Goal: Task Accomplishment & Management: Manage account settings

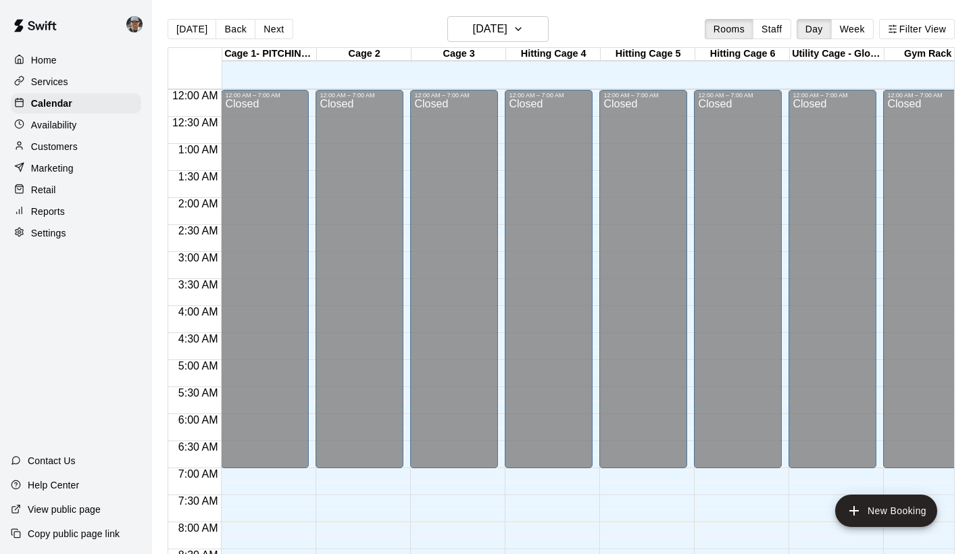
scroll to position [632, 0]
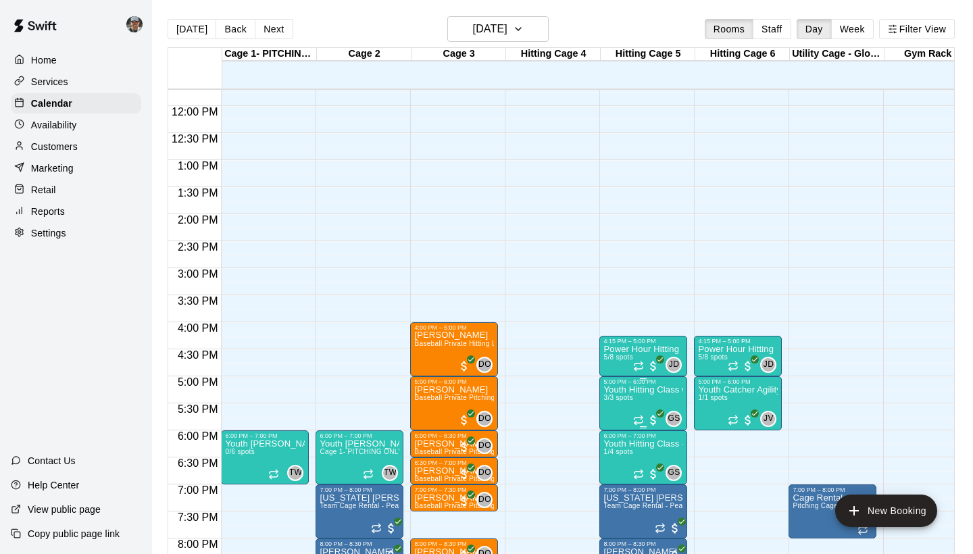
click at [617, 401] on icon "edit" at bounding box center [617, 400] width 12 height 12
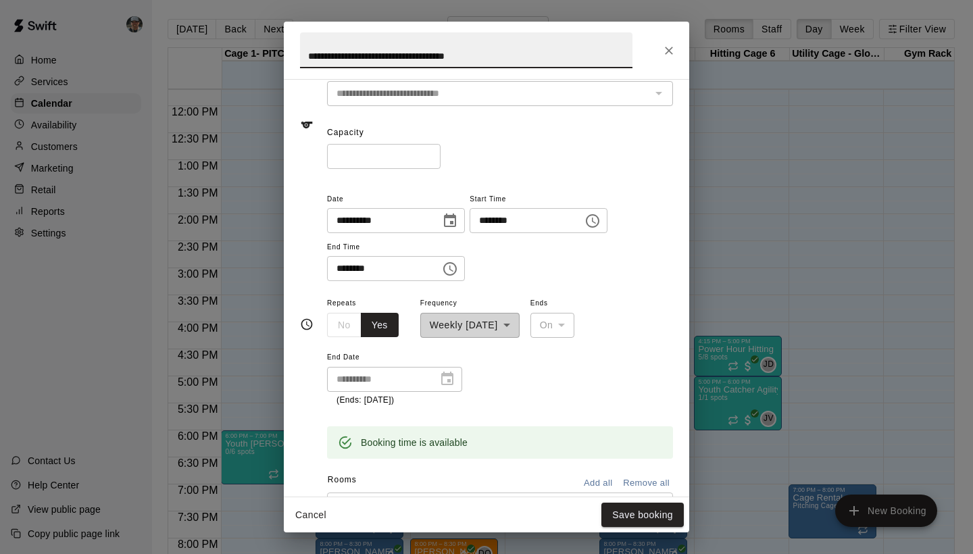
scroll to position [0, 0]
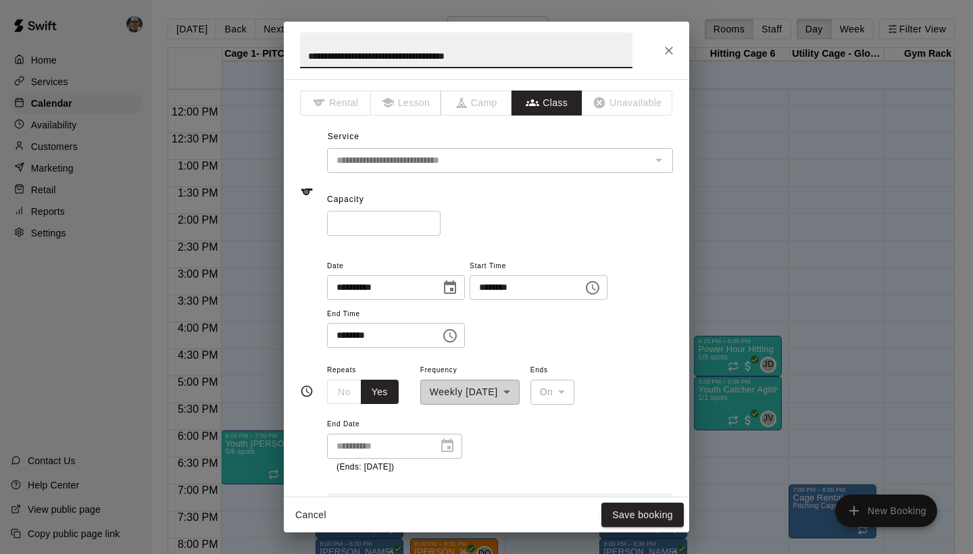
type input "*"
click at [430, 220] on input "*" at bounding box center [384, 223] width 114 height 25
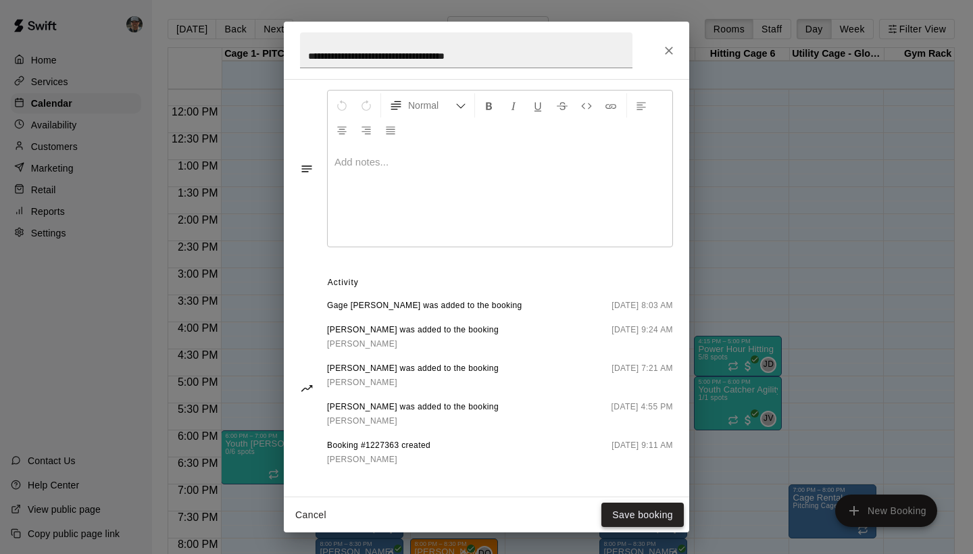
scroll to position [532, 0]
click at [638, 516] on button "Save booking" at bounding box center [642, 515] width 82 height 25
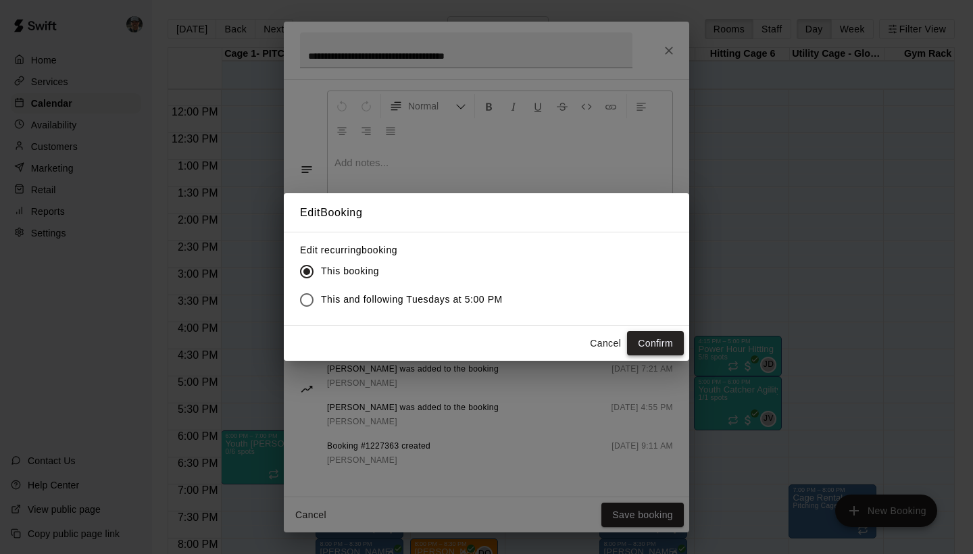
click at [661, 347] on button "Confirm" at bounding box center [655, 343] width 57 height 25
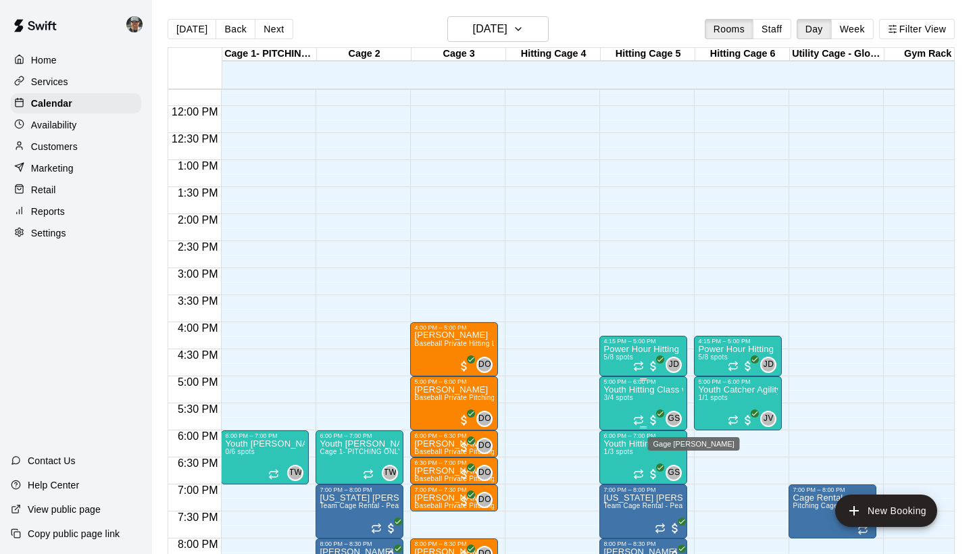
click at [675, 421] on span "GS" at bounding box center [674, 419] width 12 height 14
click at [652, 399] on div at bounding box center [486, 277] width 973 height 554
click at [672, 390] on p "Youth Hitting Class w/ Senior Instructor" at bounding box center [643, 390] width 80 height 0
click at [615, 438] on img "edit" at bounding box center [618, 437] width 16 height 16
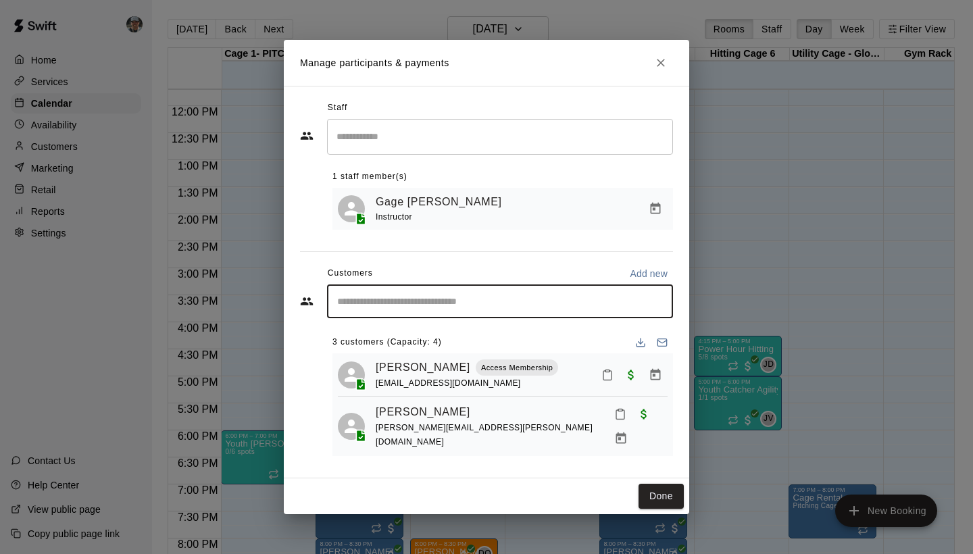
click at [384, 298] on input "Start typing to search customers..." at bounding box center [500, 302] width 334 height 14
type input "*****"
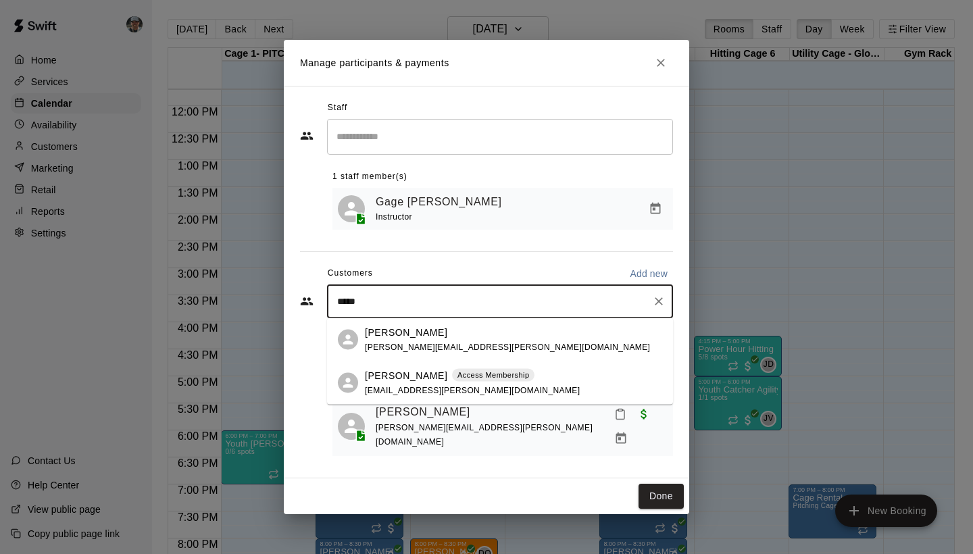
click at [397, 340] on div "[PERSON_NAME] [PERSON_NAME][EMAIL_ADDRESS][PERSON_NAME][DOMAIN_NAME]" at bounding box center [507, 339] width 285 height 29
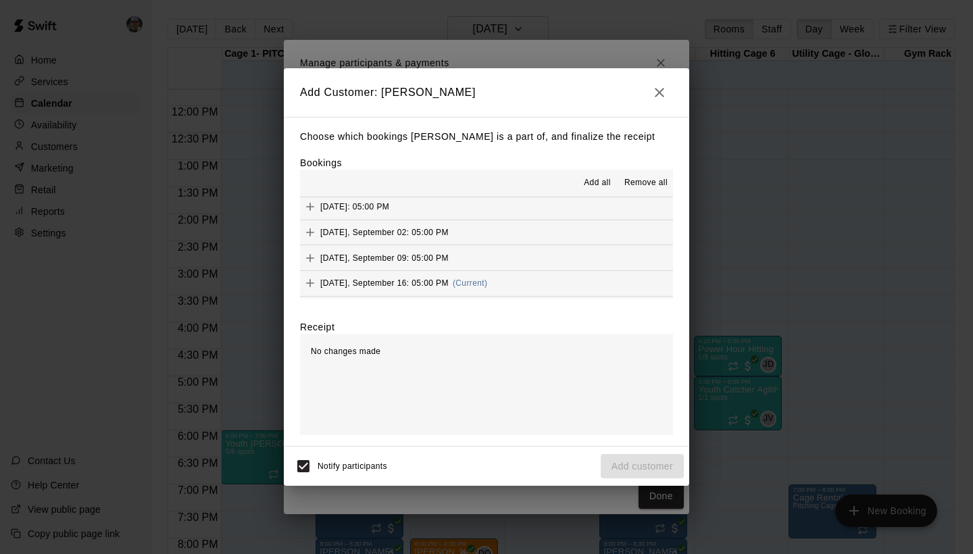
scroll to position [81, 0]
click at [411, 254] on span "[DATE], September 16: 05:00 PM" at bounding box center [384, 255] width 128 height 9
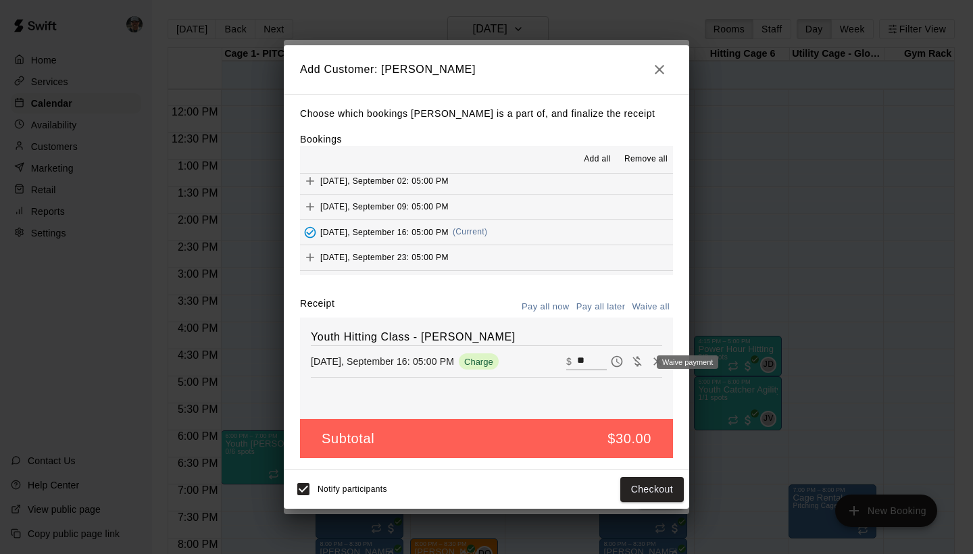
click at [635, 366] on icon "Waive payment" at bounding box center [637, 362] width 14 height 14
type input "*"
click at [656, 490] on button "Add customer" at bounding box center [642, 489] width 83 height 25
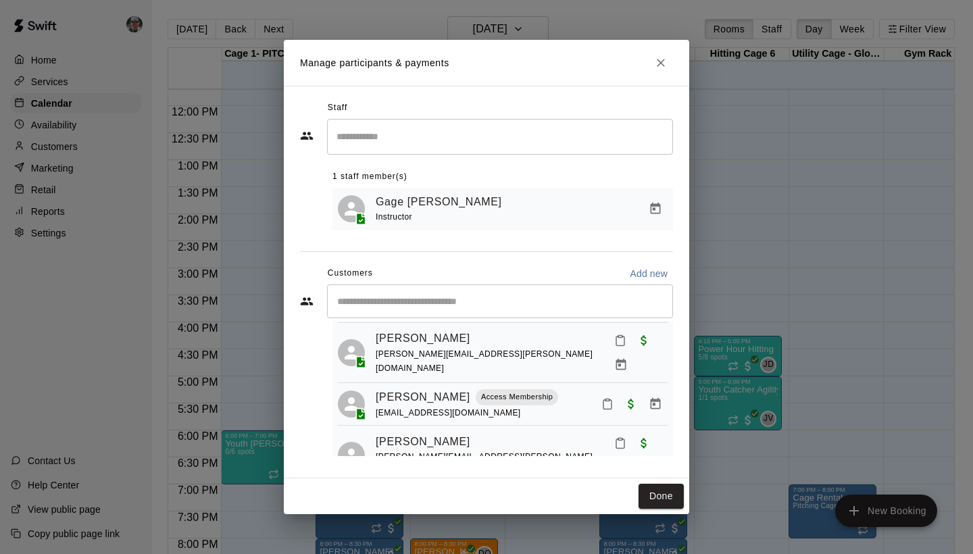
scroll to position [73, 0]
click at [660, 63] on icon "Close" at bounding box center [661, 63] width 8 height 8
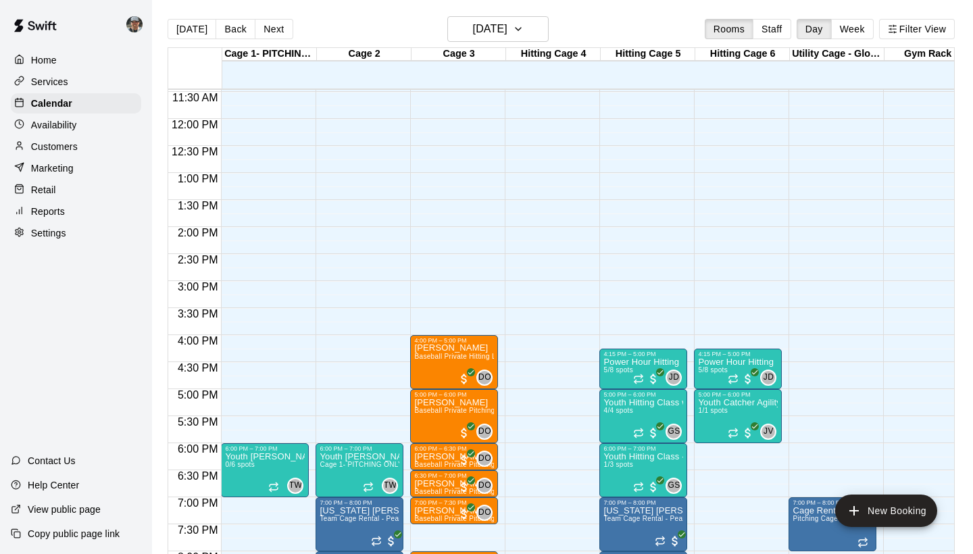
scroll to position [622, 0]
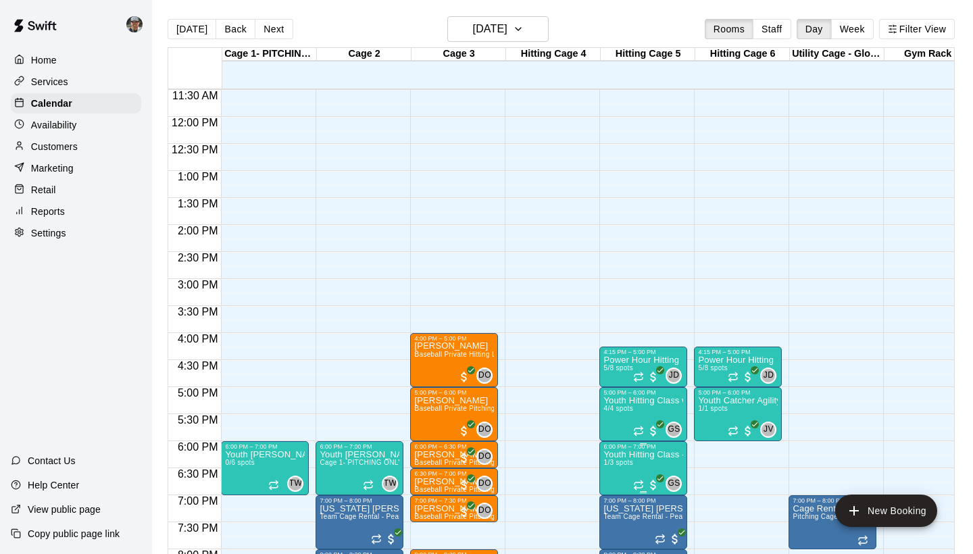
click at [620, 467] on icon "edit" at bounding box center [617, 465] width 16 height 16
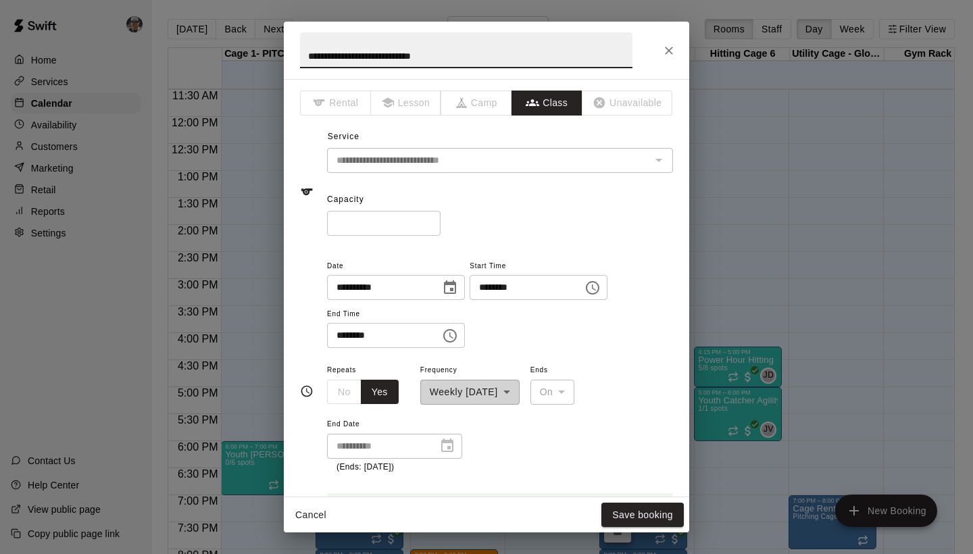
type input "*"
click at [430, 220] on input "*" at bounding box center [384, 223] width 114 height 25
click at [616, 511] on button "Save booking" at bounding box center [642, 515] width 82 height 25
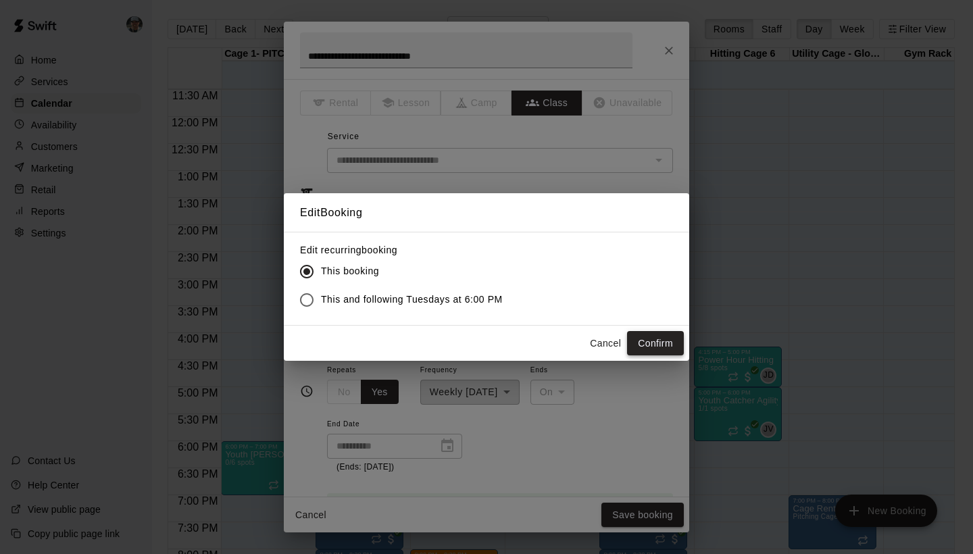
click at [644, 340] on button "Confirm" at bounding box center [655, 343] width 57 height 25
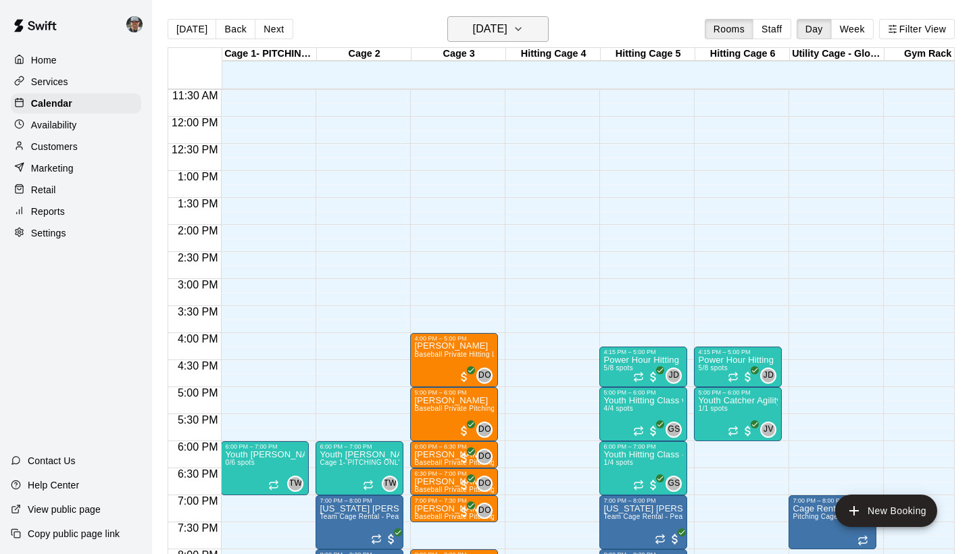
click at [524, 27] on icon "button" at bounding box center [518, 29] width 11 height 16
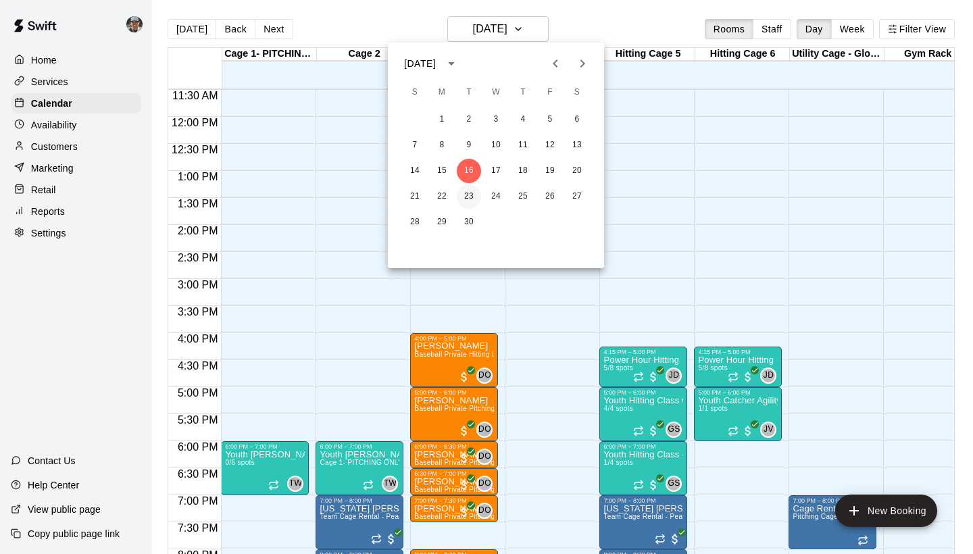
click at [472, 189] on button "23" at bounding box center [469, 196] width 24 height 24
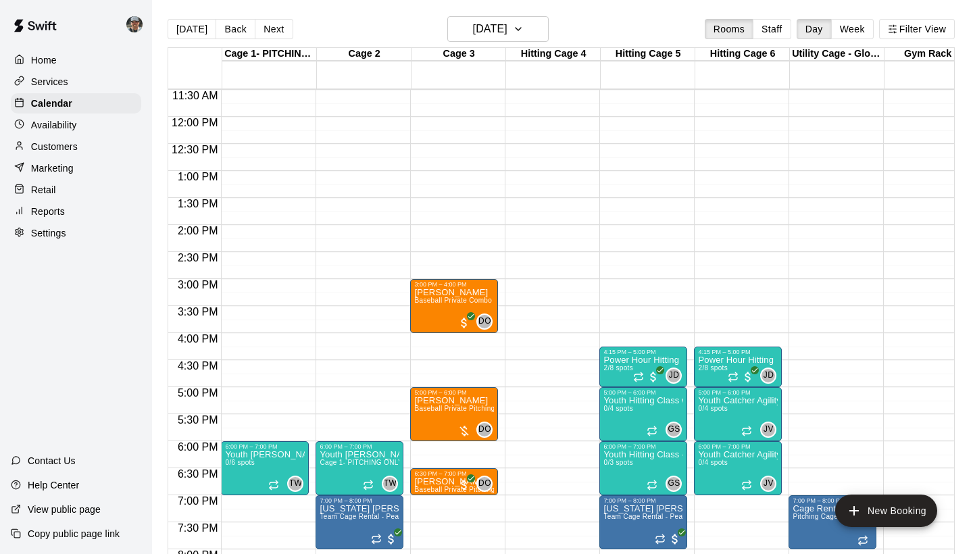
scroll to position [630, 0]
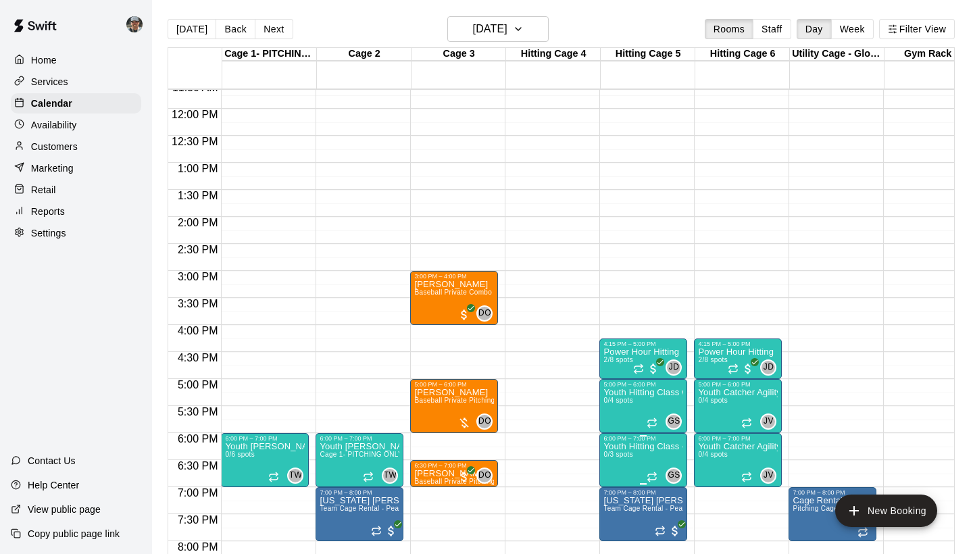
click at [617, 459] on icon "edit" at bounding box center [617, 457] width 12 height 12
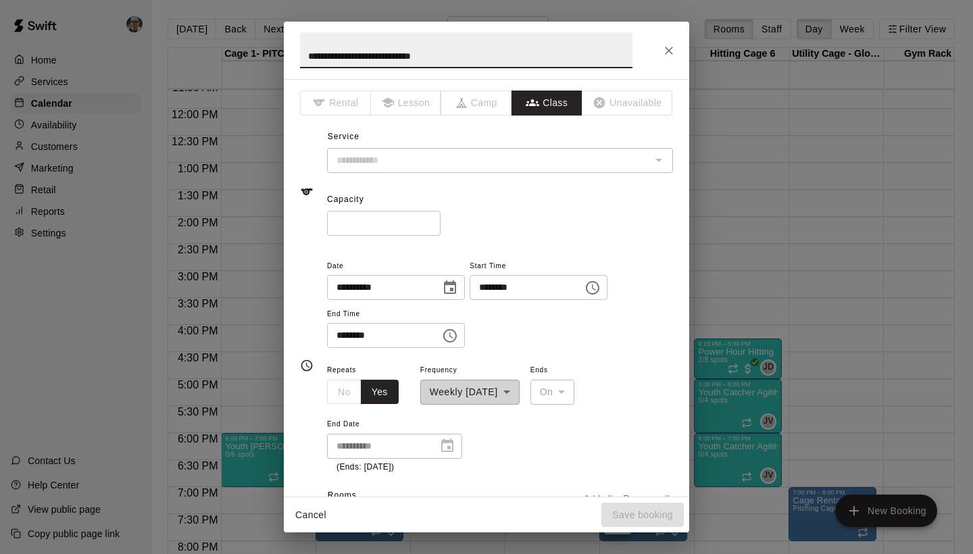
type input "**********"
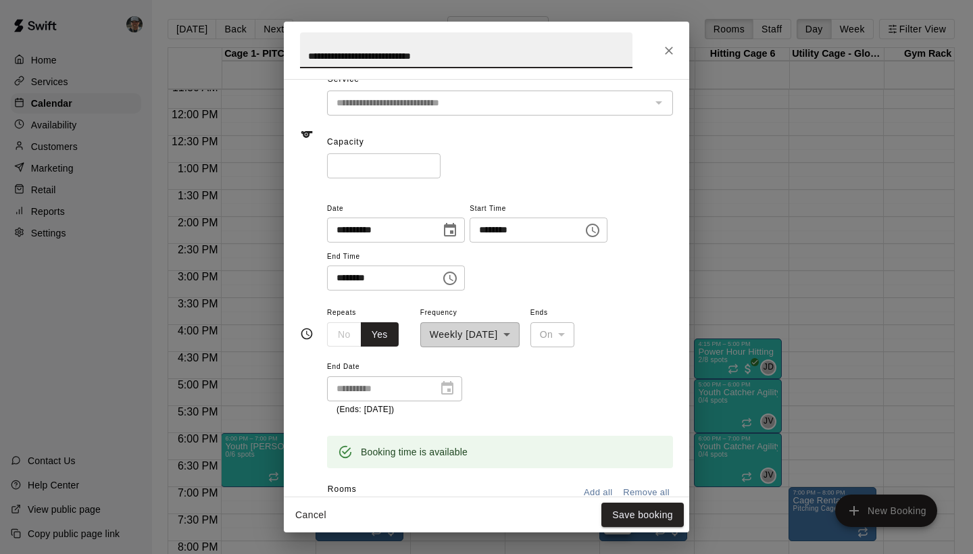
scroll to position [83, 0]
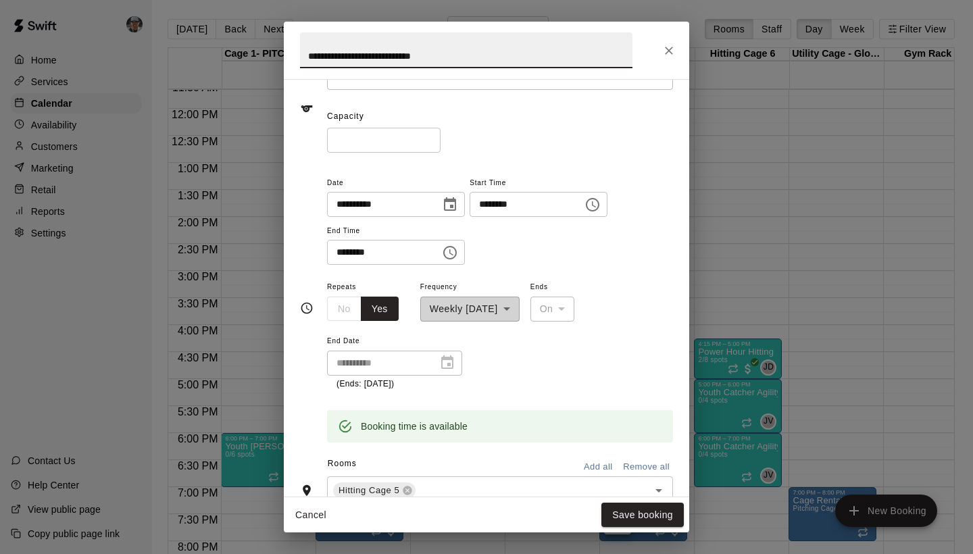
type input "*"
click at [432, 134] on input "*" at bounding box center [384, 140] width 114 height 25
click at [638, 518] on button "Save booking" at bounding box center [642, 515] width 82 height 25
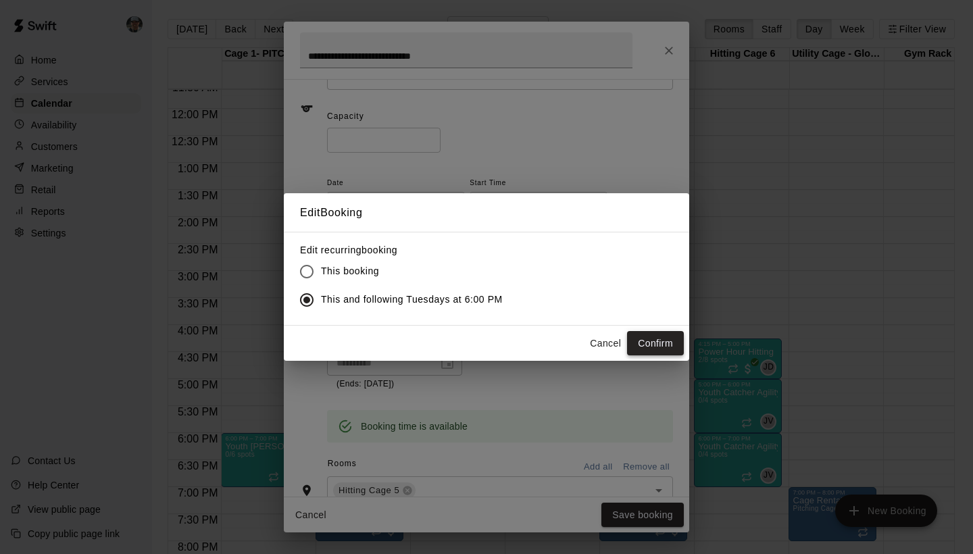
click at [651, 332] on button "Confirm" at bounding box center [655, 343] width 57 height 25
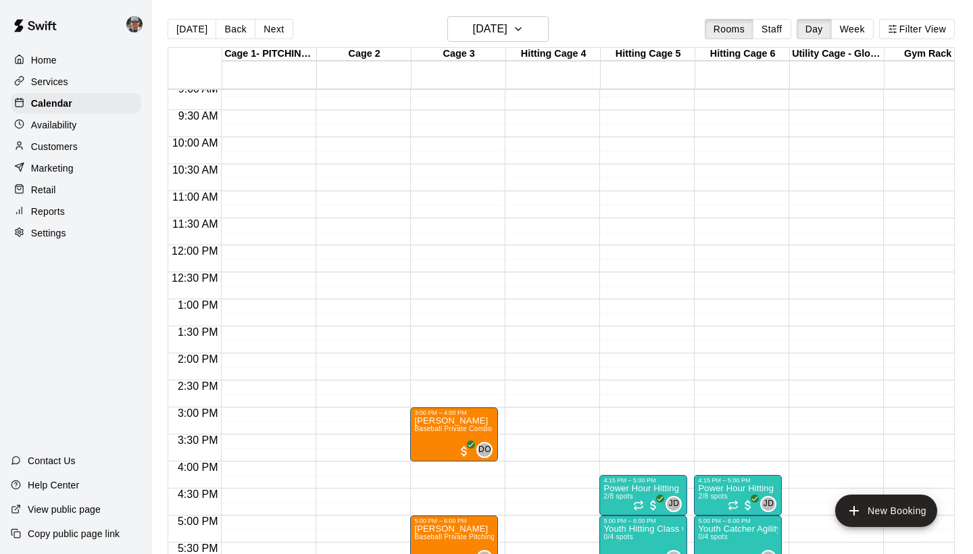
scroll to position [416, 0]
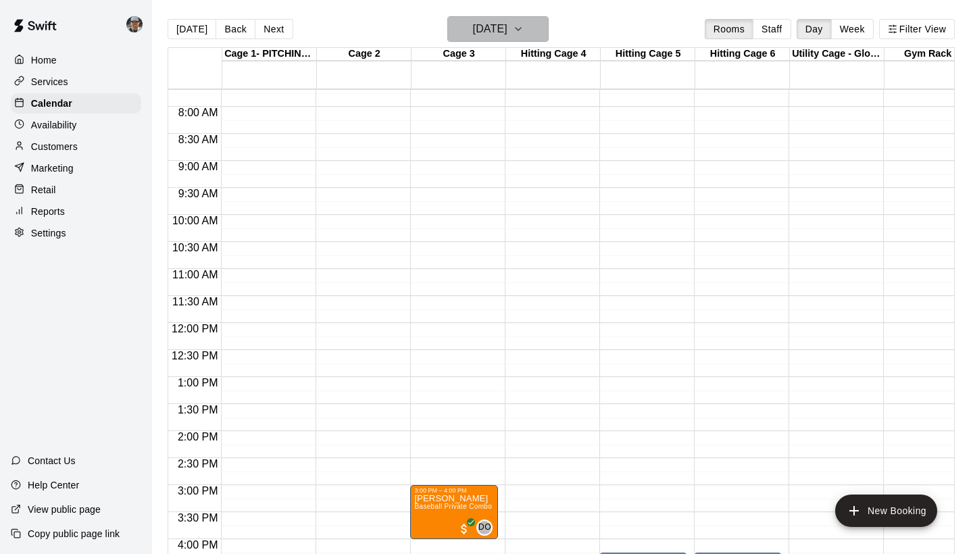
click at [524, 35] on icon "button" at bounding box center [518, 29] width 11 height 16
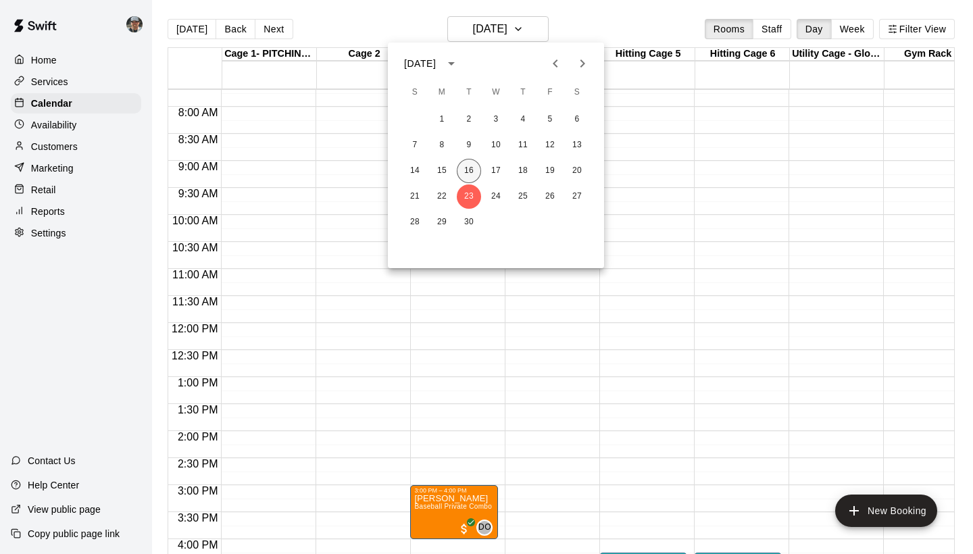
click at [472, 164] on button "16" at bounding box center [469, 171] width 24 height 24
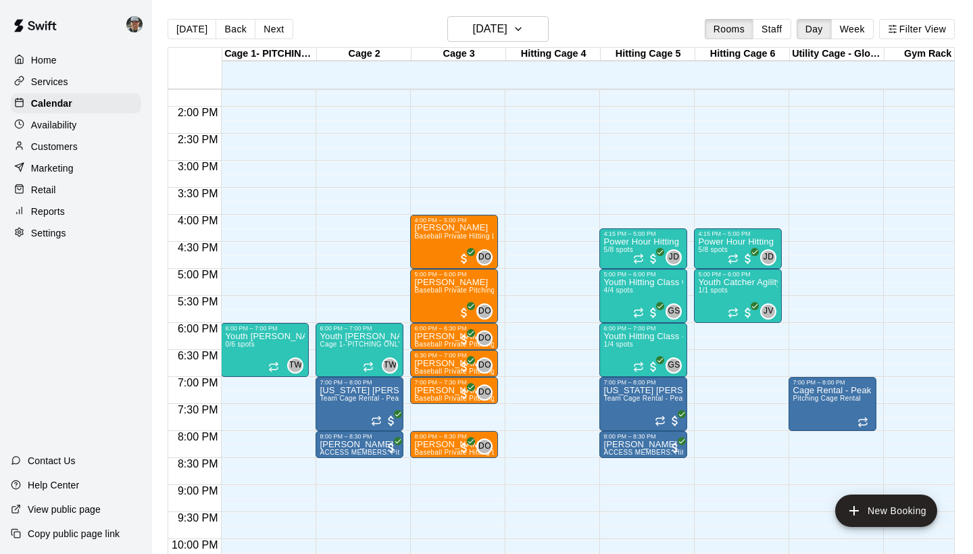
scroll to position [746, 0]
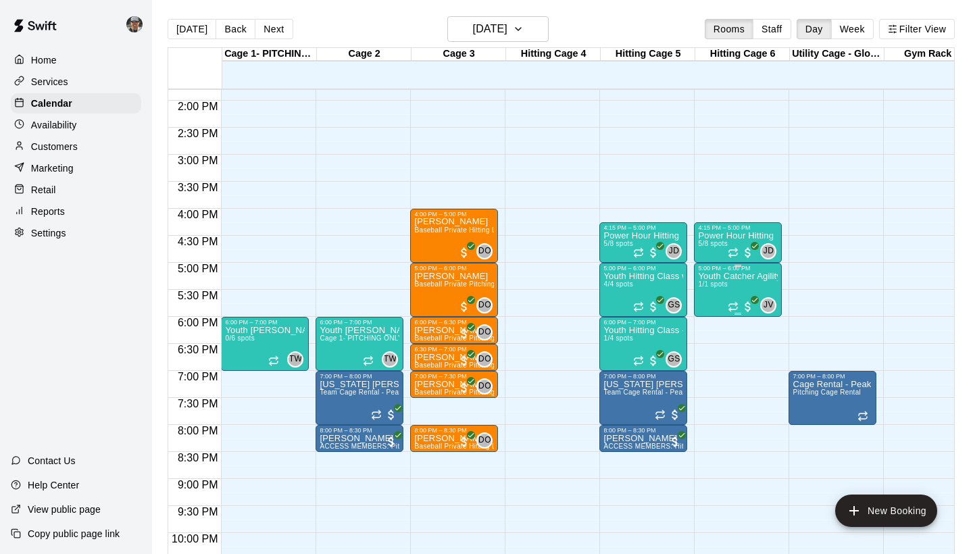
click at [709, 297] on div "Youth Catcher Agility Class - Vasquez 1/1 spots" at bounding box center [738, 549] width 80 height 554
click at [712, 317] on img "edit" at bounding box center [713, 319] width 16 height 16
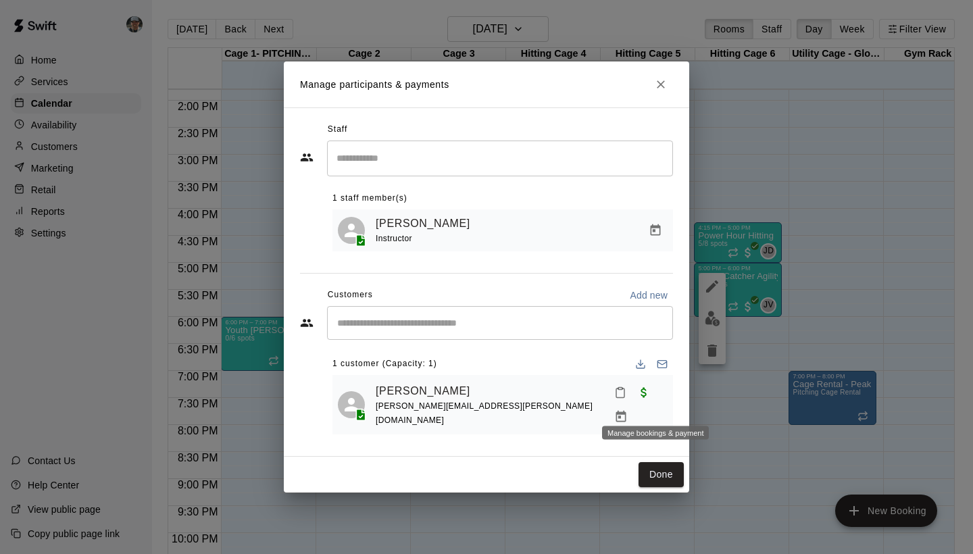
click at [626, 411] on icon "Manage bookings & payment" at bounding box center [621, 416] width 10 height 11
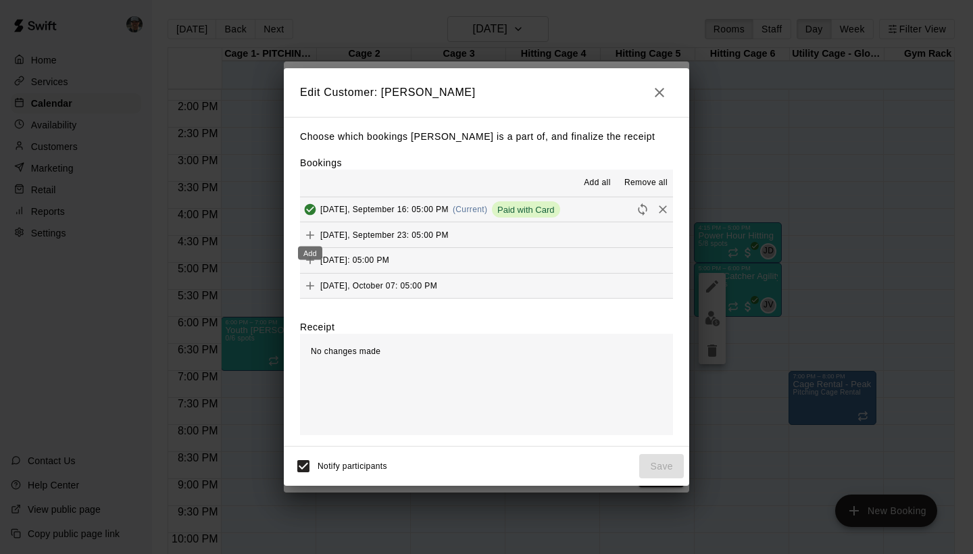
click at [309, 232] on icon "Add" at bounding box center [310, 235] width 14 height 14
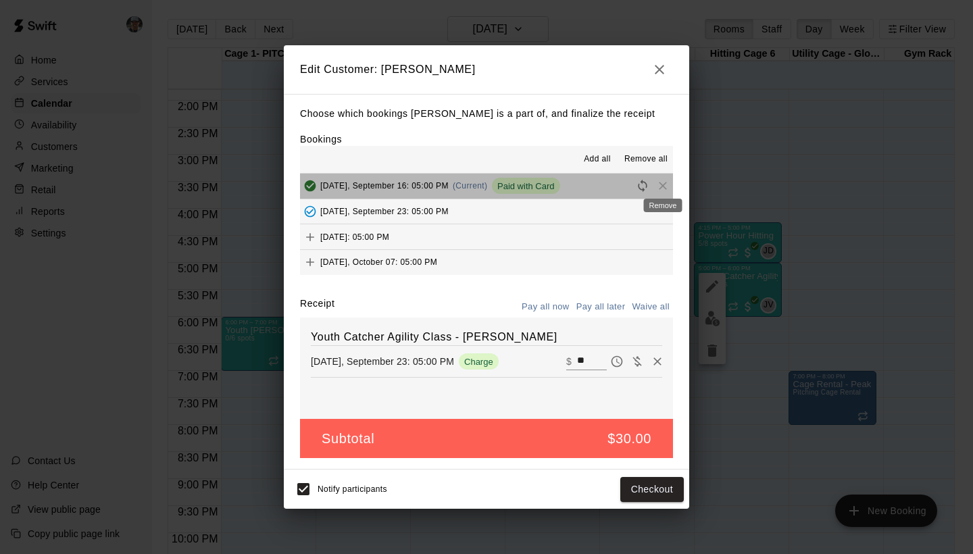
click at [659, 184] on span "Remove" at bounding box center [663, 185] width 20 height 10
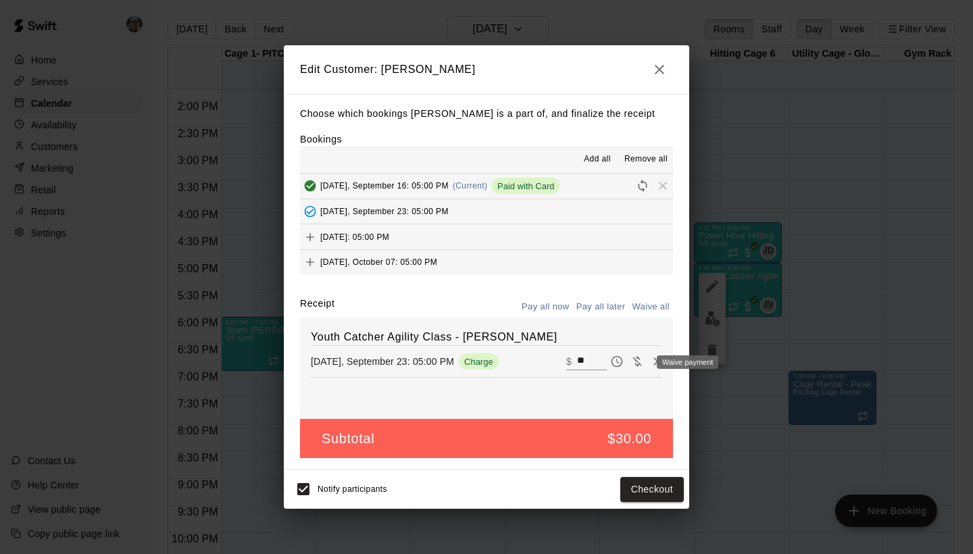
click at [636, 366] on icon "Waive payment" at bounding box center [637, 362] width 14 height 14
type input "*"
click at [653, 487] on button "Save" at bounding box center [661, 489] width 45 height 25
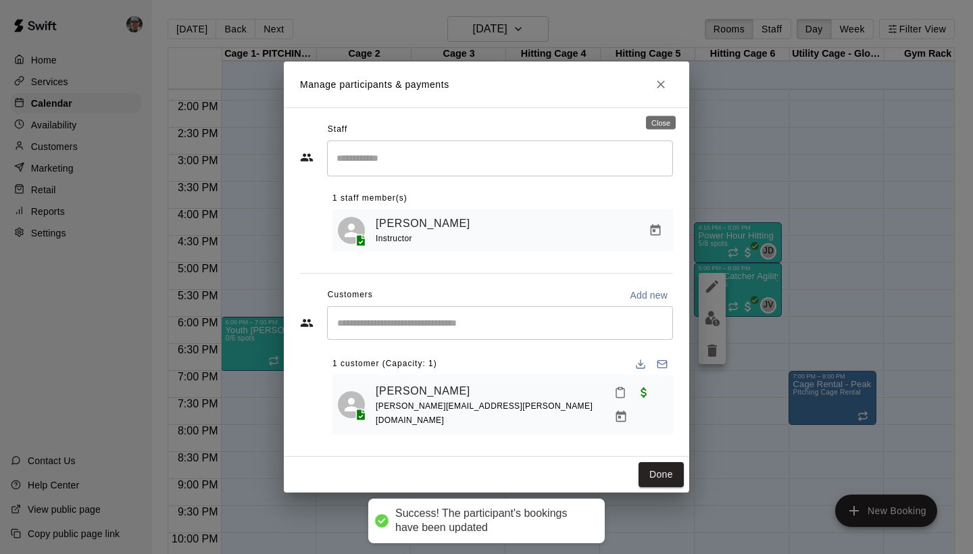
click at [659, 89] on icon "Close" at bounding box center [661, 84] width 8 height 8
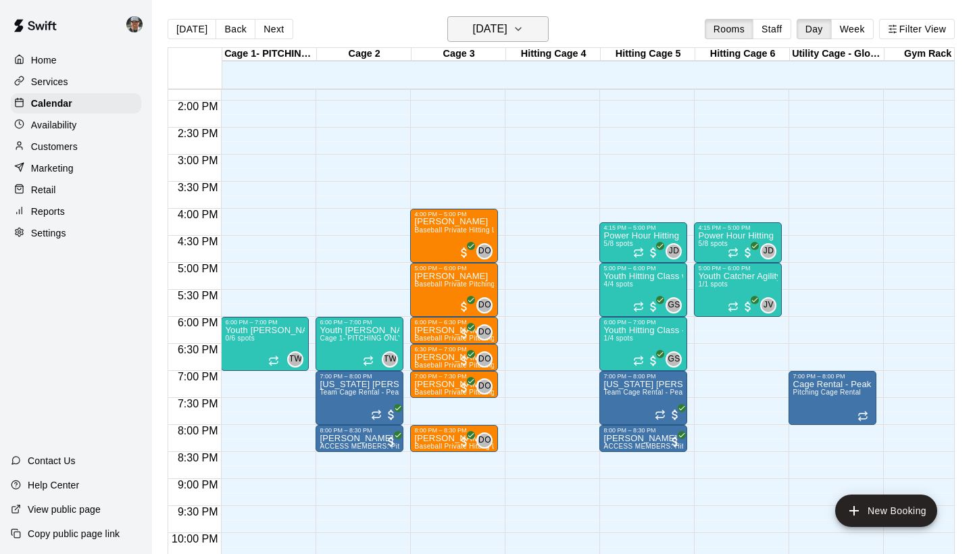
click at [524, 32] on icon "button" at bounding box center [518, 29] width 11 height 16
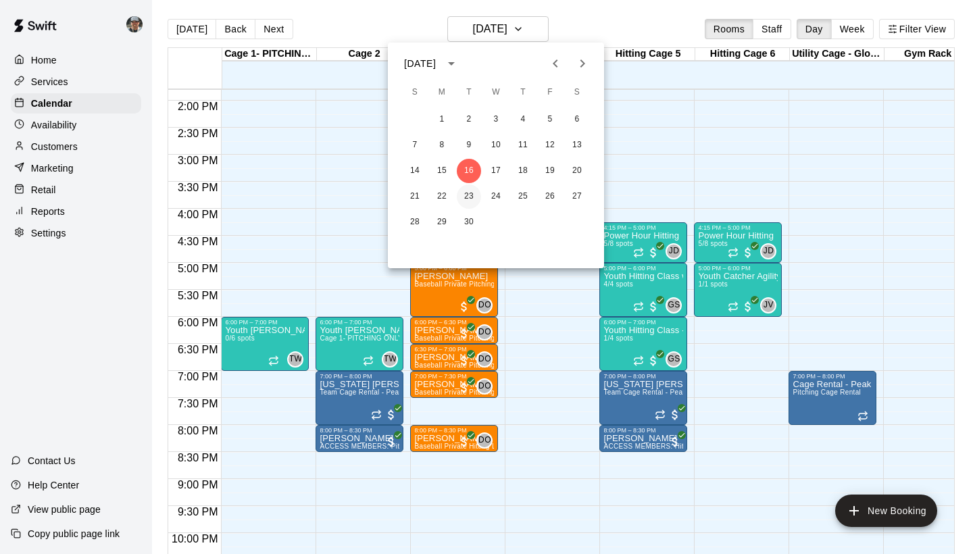
click at [470, 194] on button "23" at bounding box center [469, 196] width 24 height 24
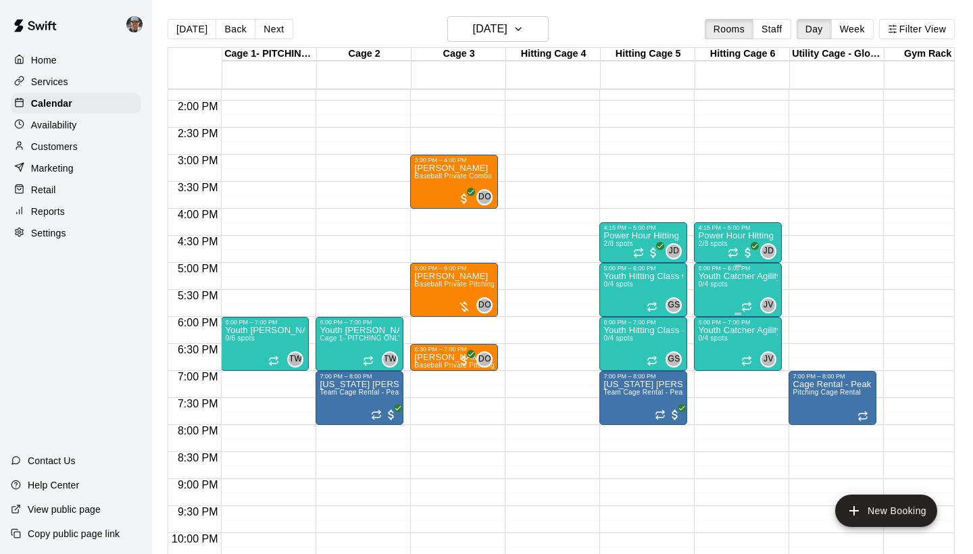
click at [731, 288] on div "Youth Catcher Agility Class - Vasquez 0/4 spots" at bounding box center [738, 549] width 80 height 554
click at [709, 318] on img "edit" at bounding box center [713, 319] width 16 height 16
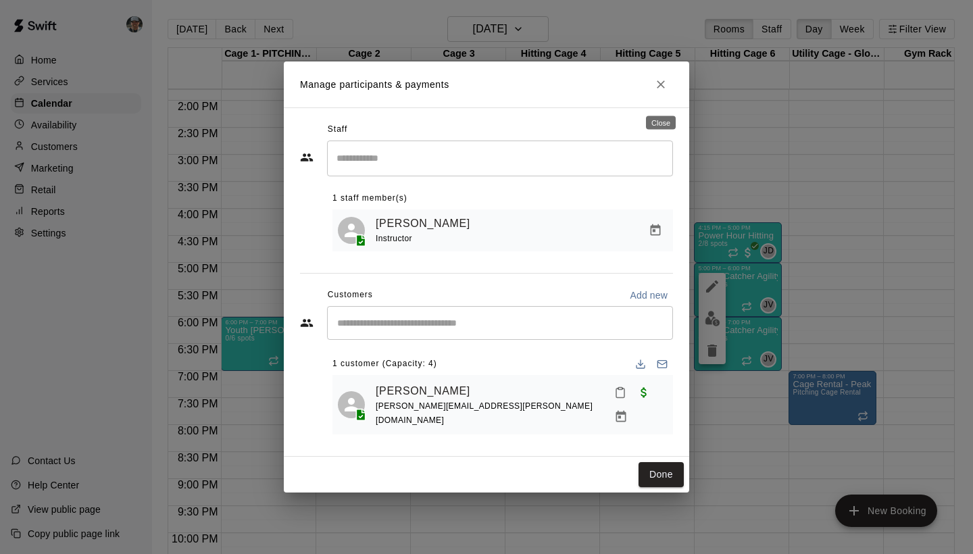
click at [659, 97] on button "Close" at bounding box center [661, 84] width 24 height 24
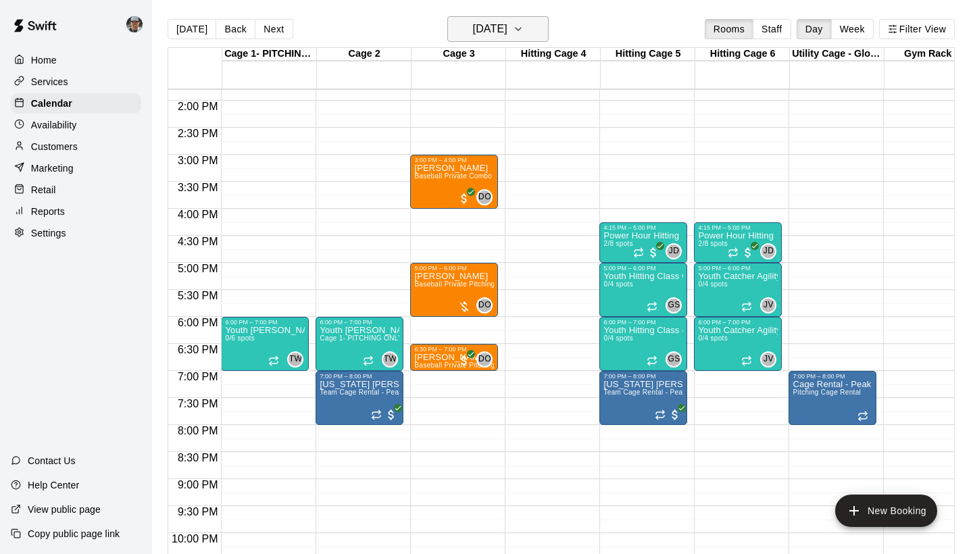
click at [524, 33] on icon "button" at bounding box center [518, 29] width 11 height 16
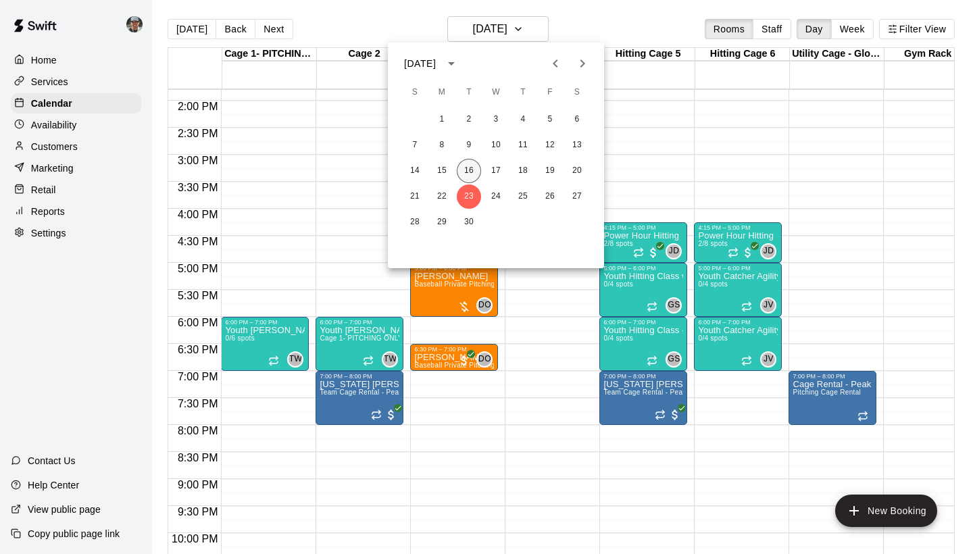
click at [472, 168] on button "16" at bounding box center [469, 171] width 24 height 24
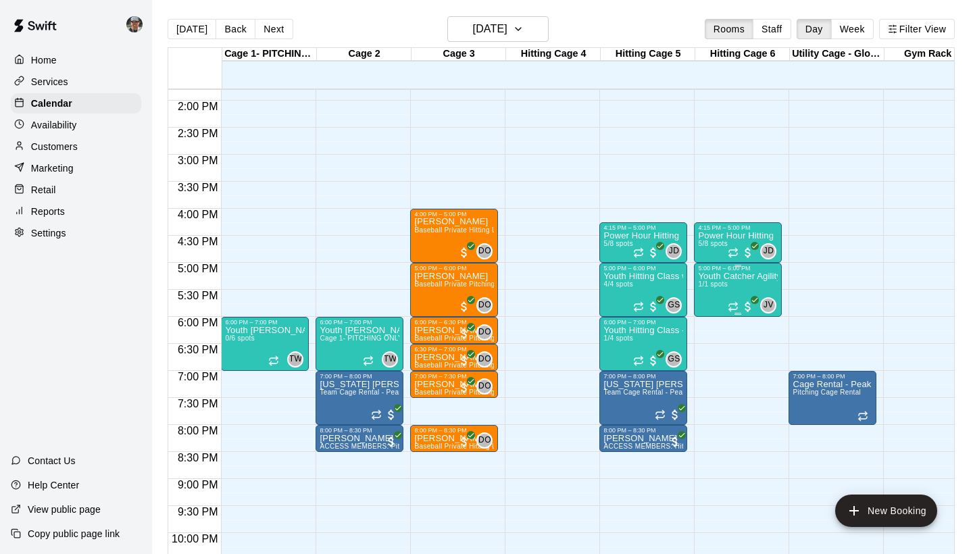
click at [755, 288] on div "Youth Catcher Agility Class - Vasquez 1/1 spots" at bounding box center [738, 549] width 80 height 554
click at [712, 347] on icon "delete" at bounding box center [711, 351] width 9 height 12
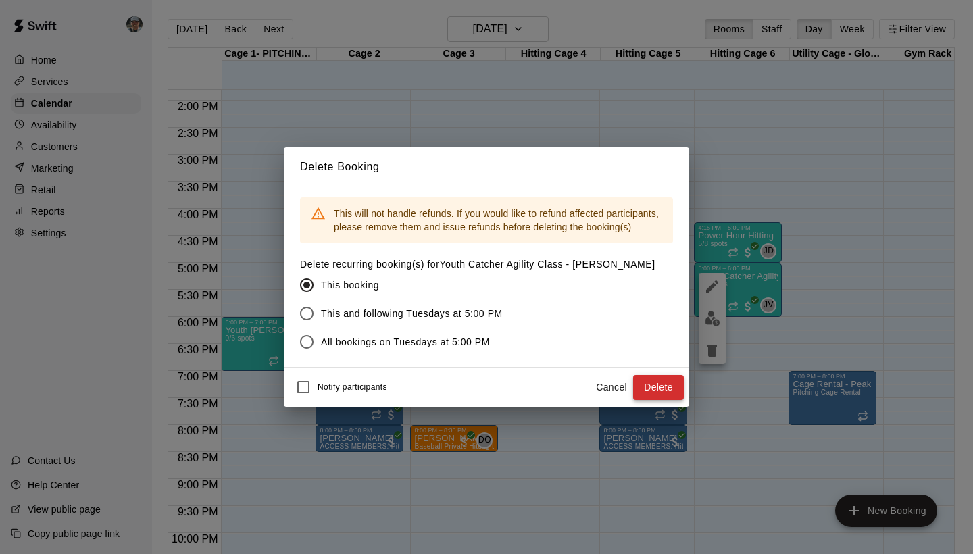
click at [661, 392] on button "Delete" at bounding box center [658, 387] width 51 height 25
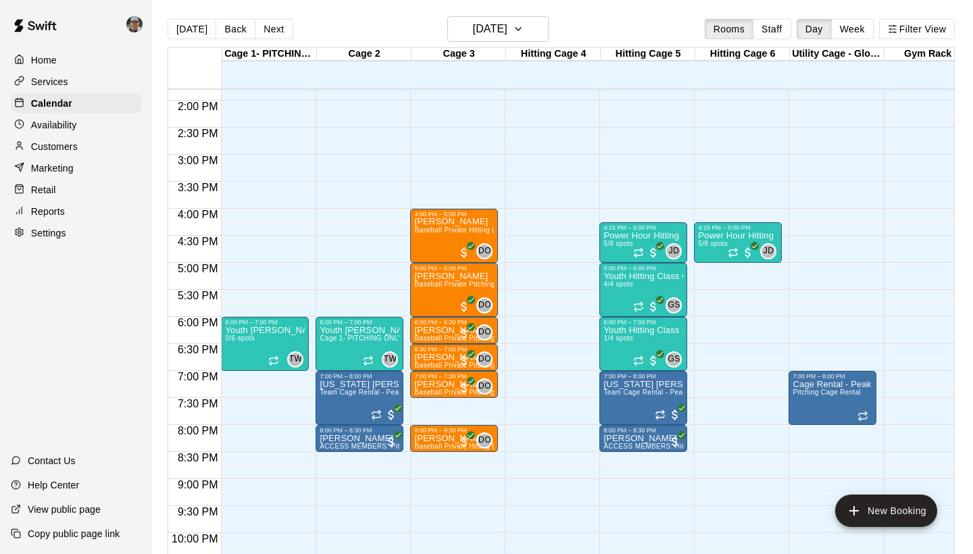
click at [51, 174] on p "Marketing" at bounding box center [52, 168] width 43 height 14
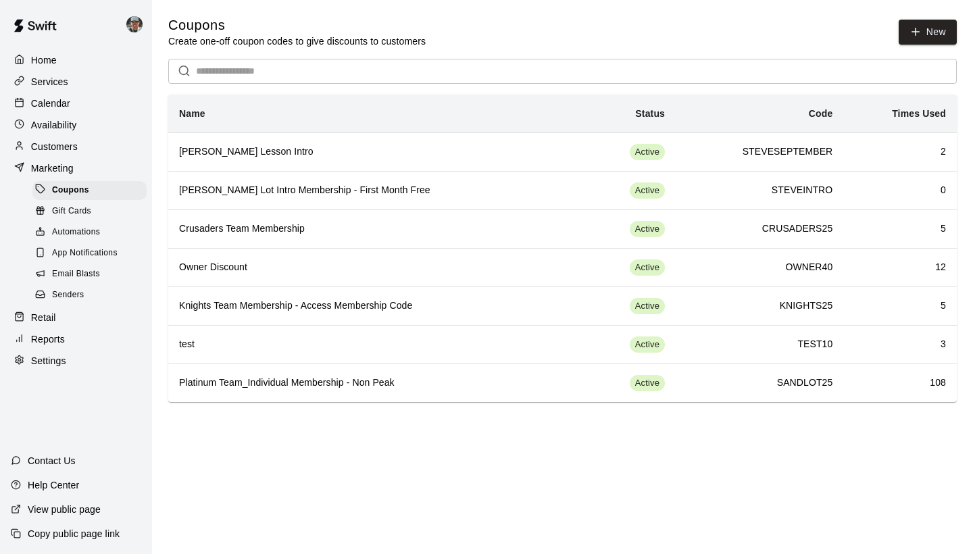
click at [86, 272] on span "Email Blasts" at bounding box center [76, 275] width 48 height 14
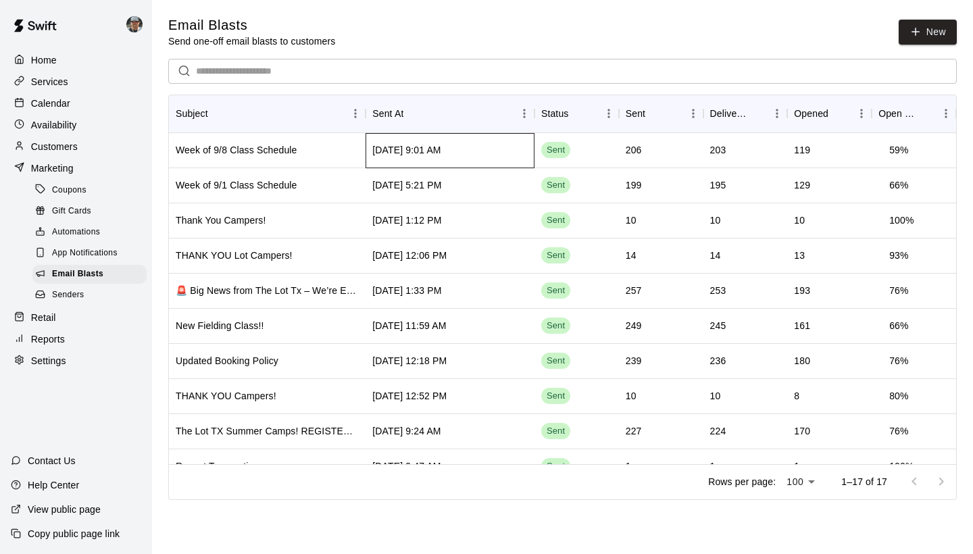
click at [389, 159] on div "Sep 8 2025, 9:01 AM" at bounding box center [450, 150] width 169 height 35
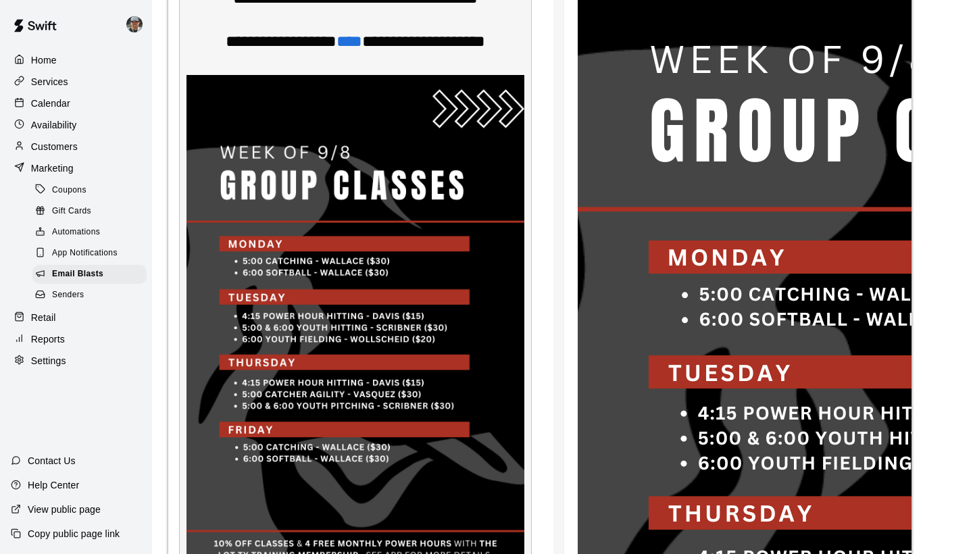
scroll to position [4001, 0]
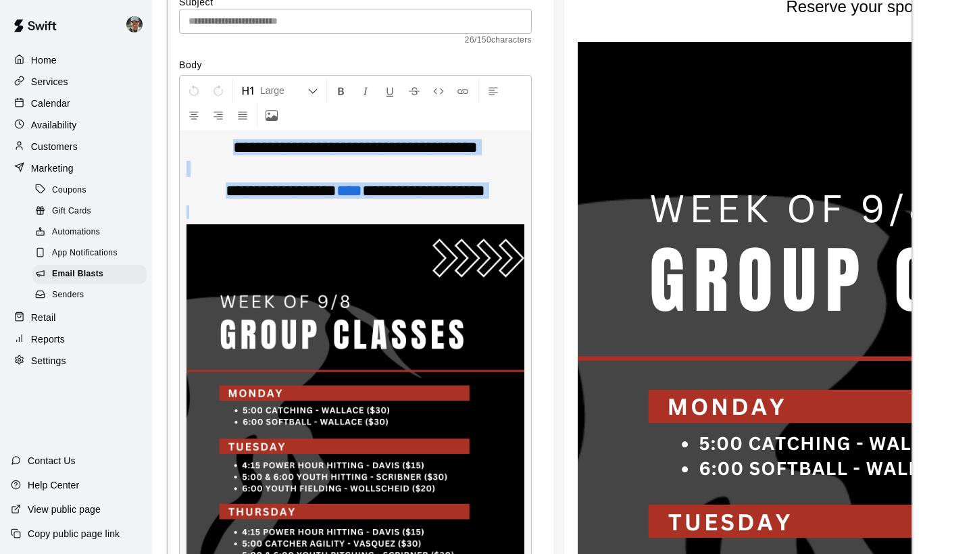
drag, startPoint x: 214, startPoint y: 148, endPoint x: 506, endPoint y: 211, distance: 299.2
click at [506, 211] on div "**********" at bounding box center [355, 457] width 353 height 765
copy div "**********"
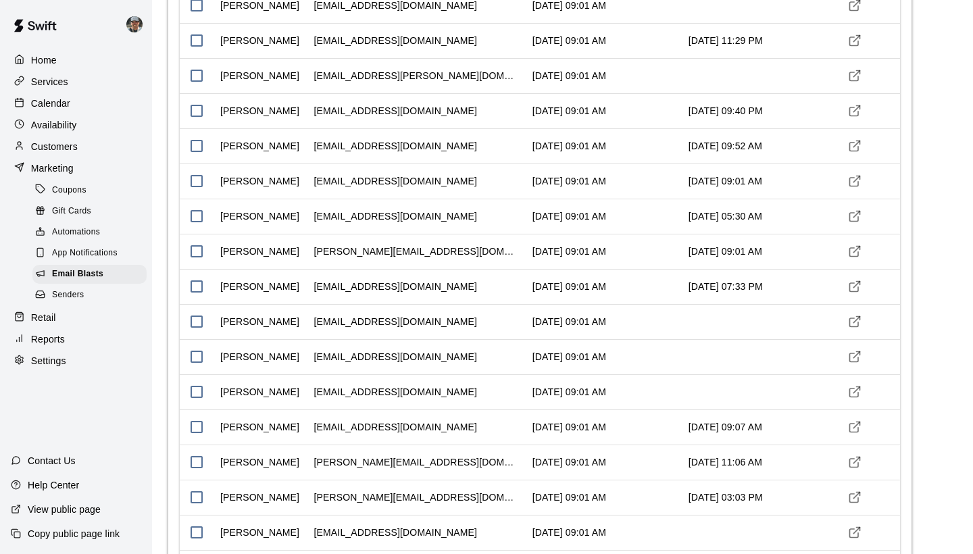
scroll to position [463, 0]
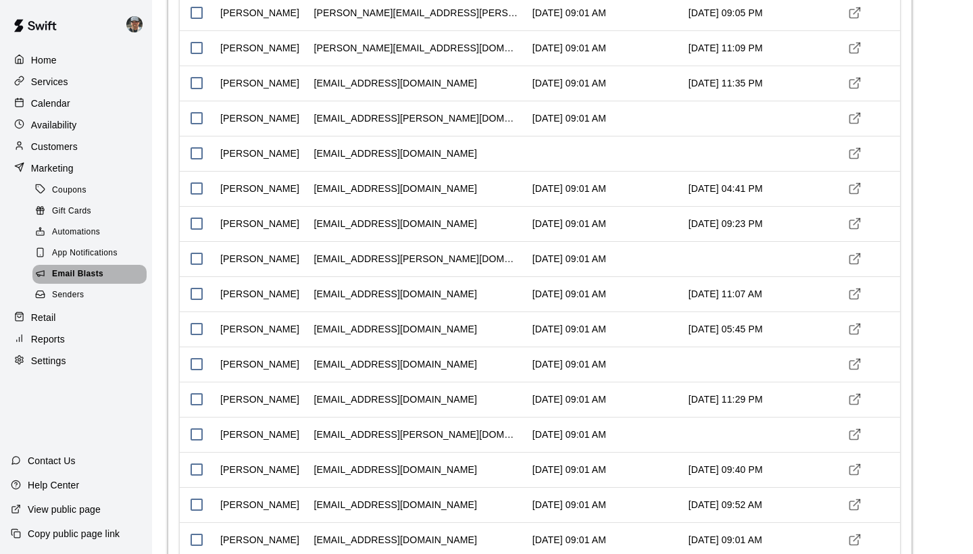
click at [103, 270] on span "Email Blasts" at bounding box center [77, 275] width 51 height 14
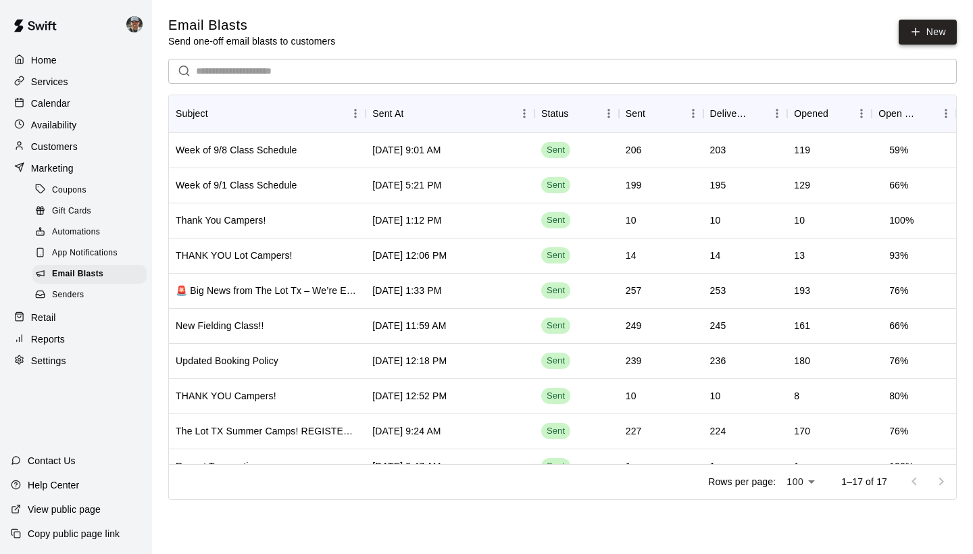
click at [924, 41] on link "New" at bounding box center [928, 32] width 58 height 25
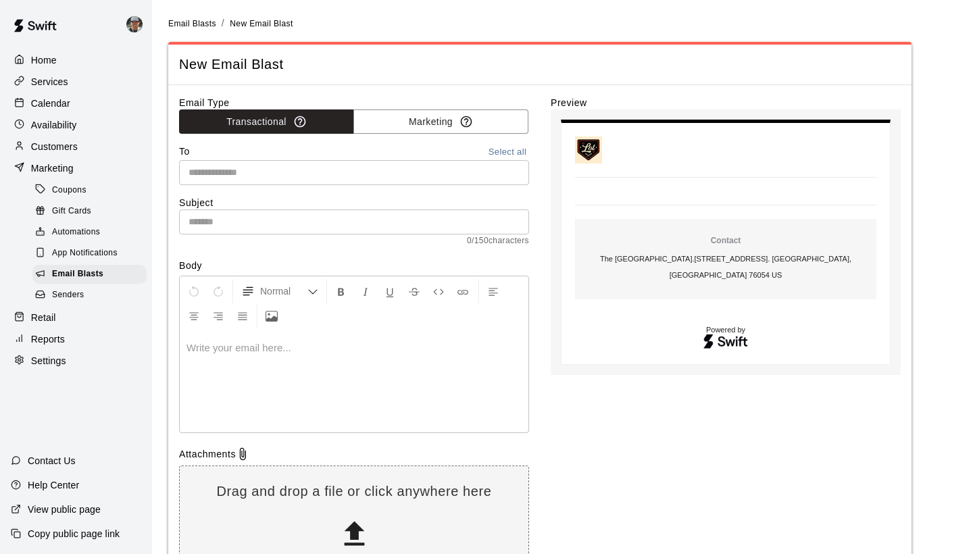
click at [217, 348] on p at bounding box center [353, 348] width 335 height 14
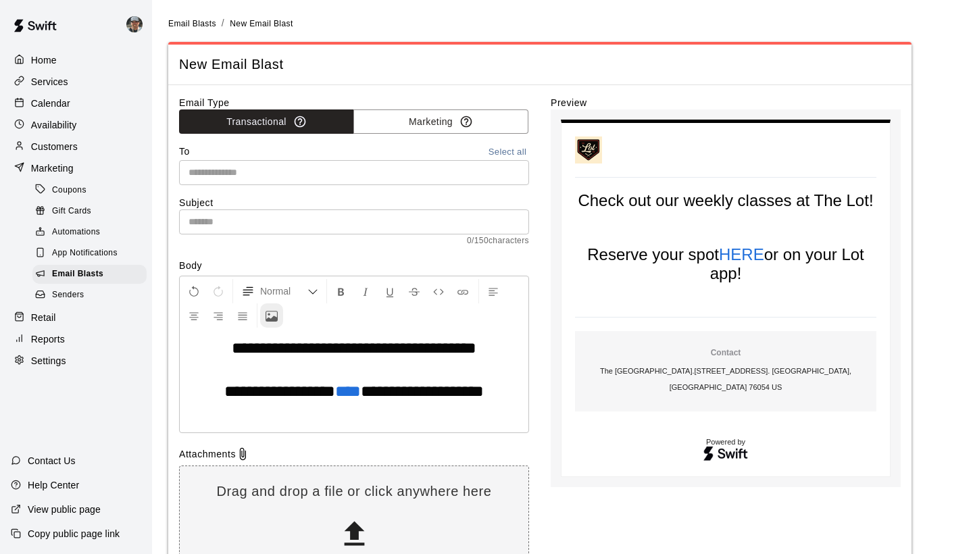
click at [275, 316] on icon "Upload Image" at bounding box center [272, 316] width 12 height 12
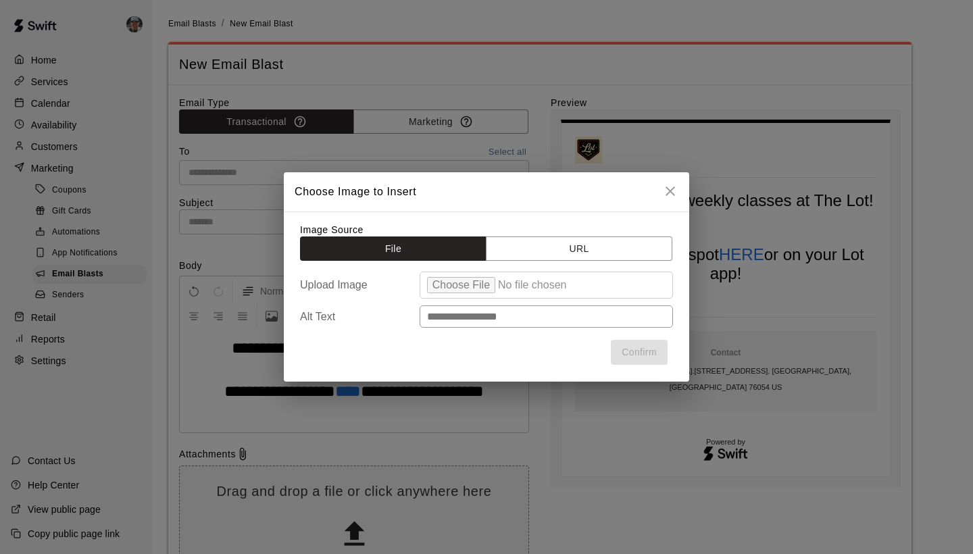
click at [456, 282] on input "file" at bounding box center [546, 285] width 253 height 27
type input "**********"
click at [630, 368] on div "Confirm" at bounding box center [486, 352] width 373 height 36
click at [635, 356] on button "Confirm" at bounding box center [639, 352] width 57 height 25
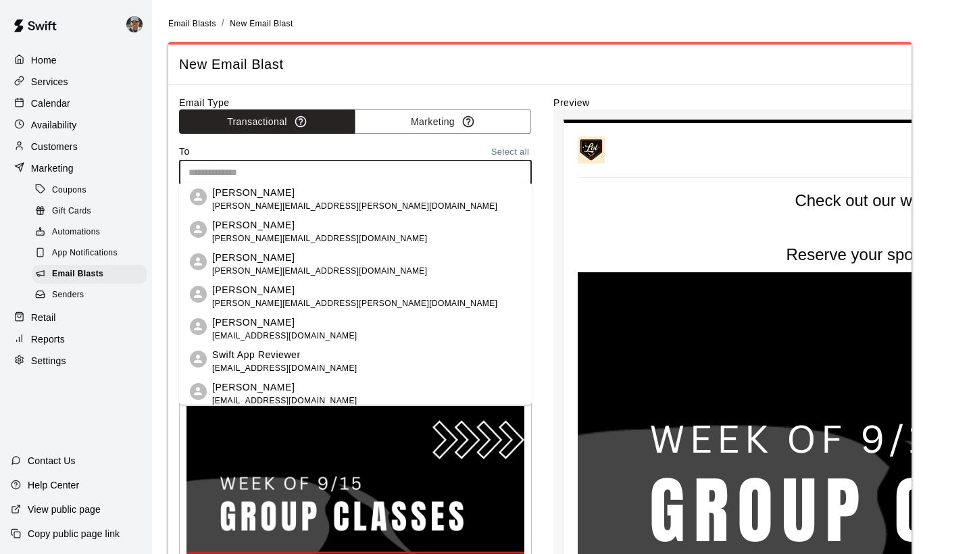
click at [281, 169] on input "text" at bounding box center [354, 172] width 343 height 17
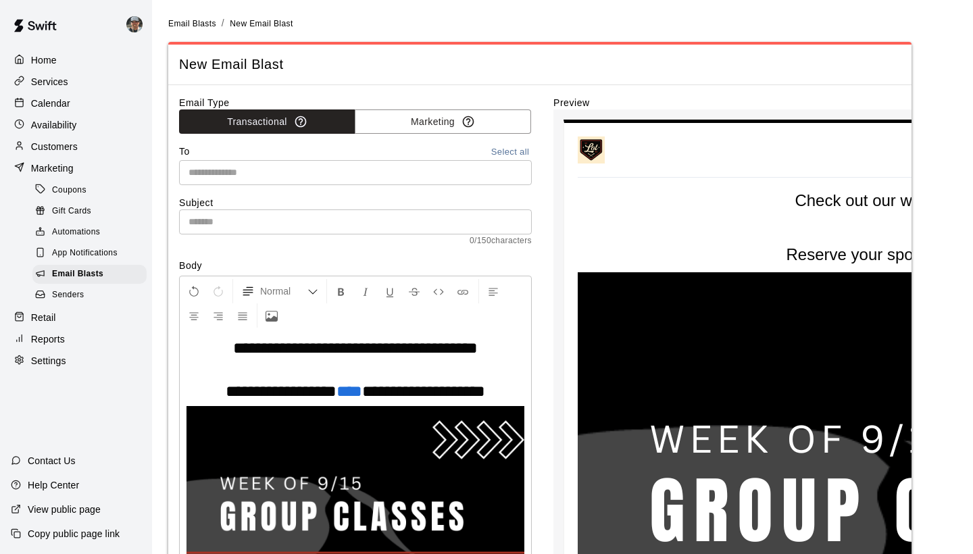
click at [406, 122] on button "Marketing" at bounding box center [443, 121] width 176 height 25
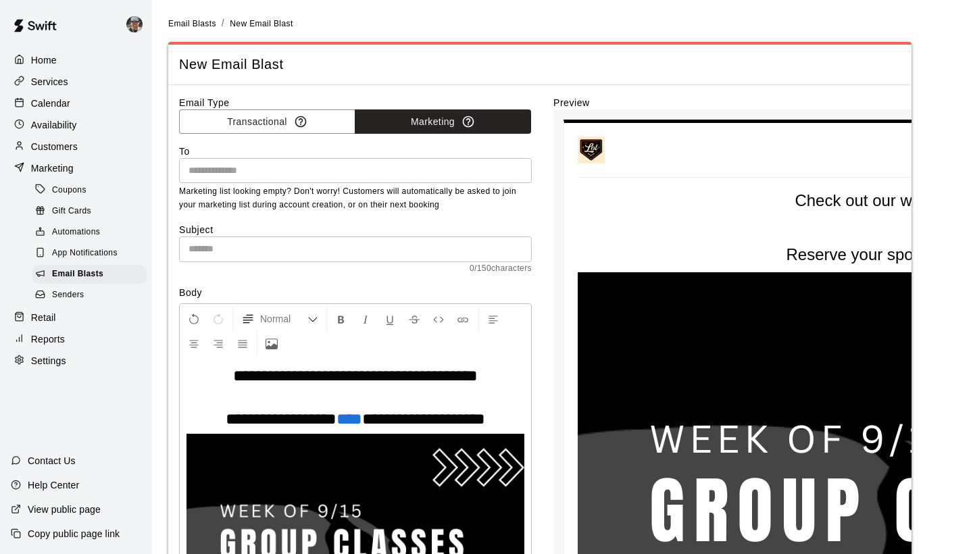
click at [418, 178] on div "​" at bounding box center [355, 170] width 353 height 25
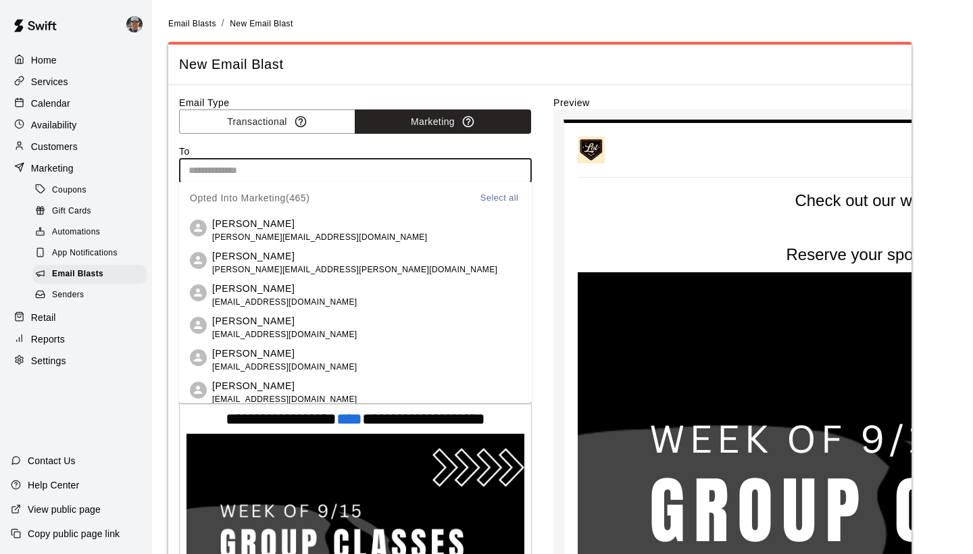
click at [507, 200] on button "Select all" at bounding box center [499, 199] width 43 height 16
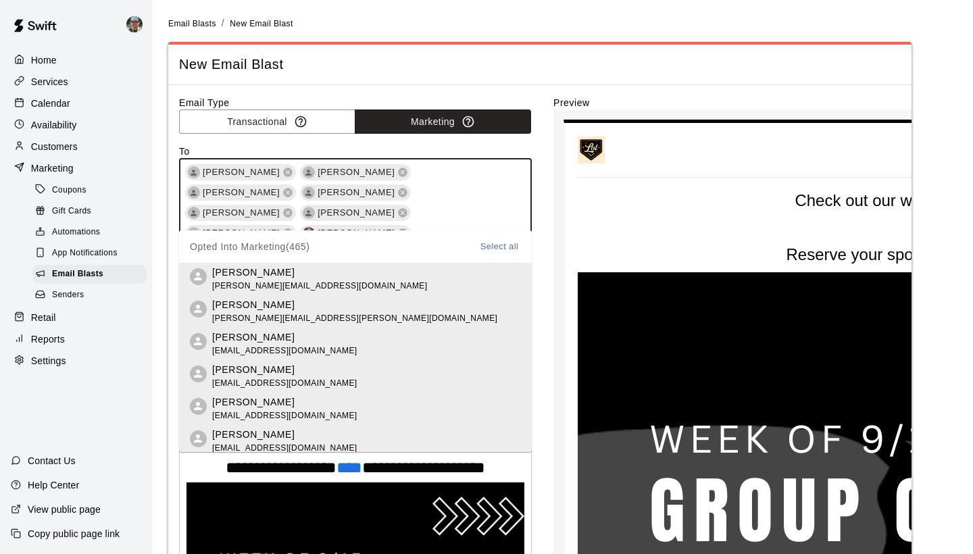
scroll to position [3218, 0]
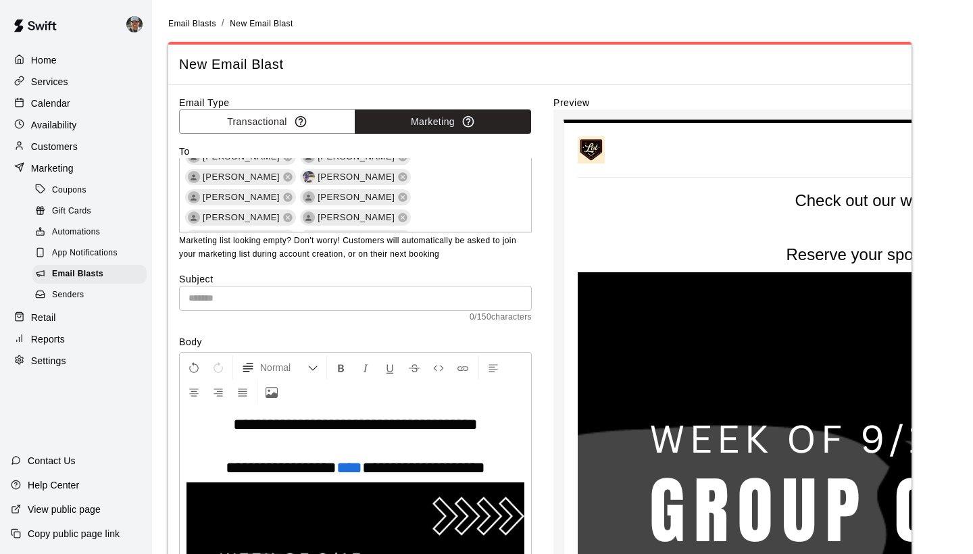
click at [345, 298] on input "text" at bounding box center [355, 298] width 353 height 25
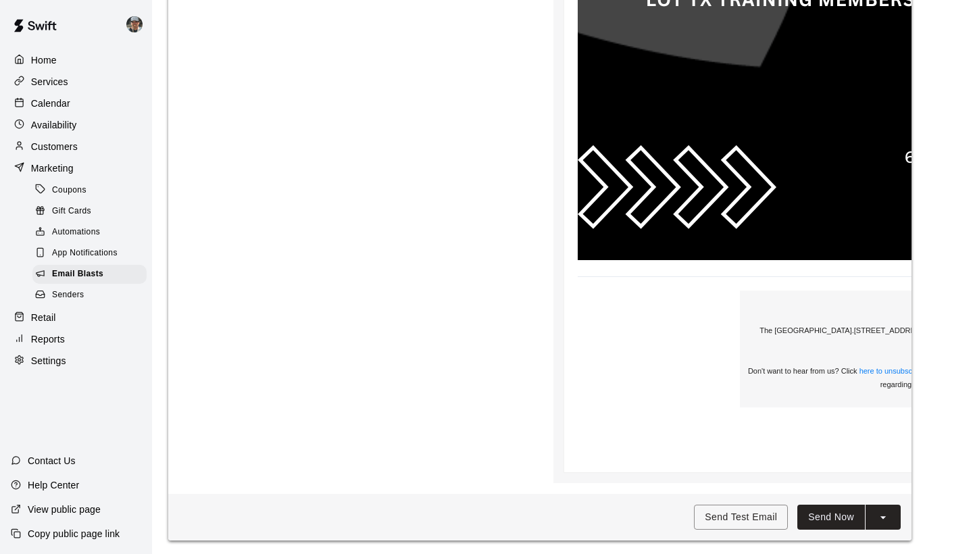
scroll to position [1338, 0]
type input "**********"
click at [832, 520] on button "Send Now" at bounding box center [831, 517] width 68 height 25
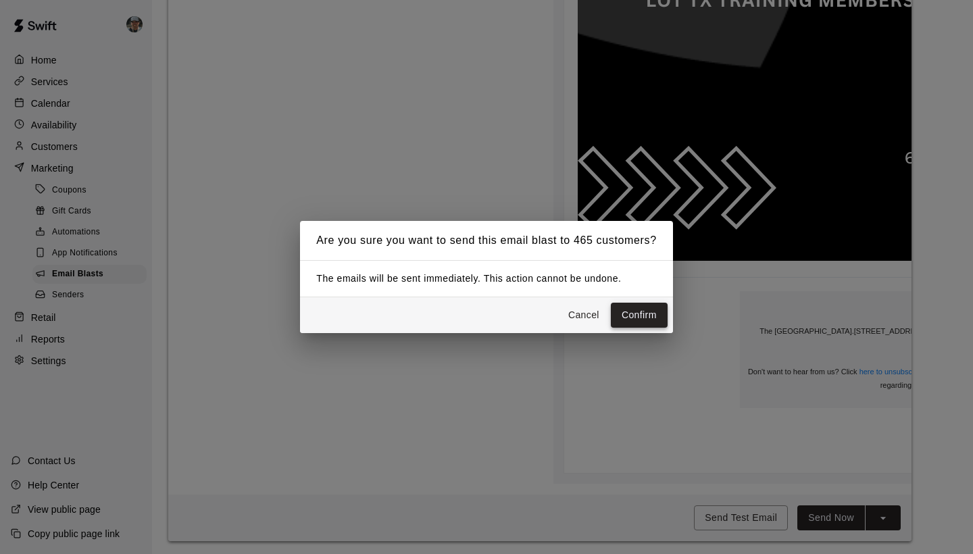
click at [634, 310] on button "Confirm" at bounding box center [639, 315] width 57 height 25
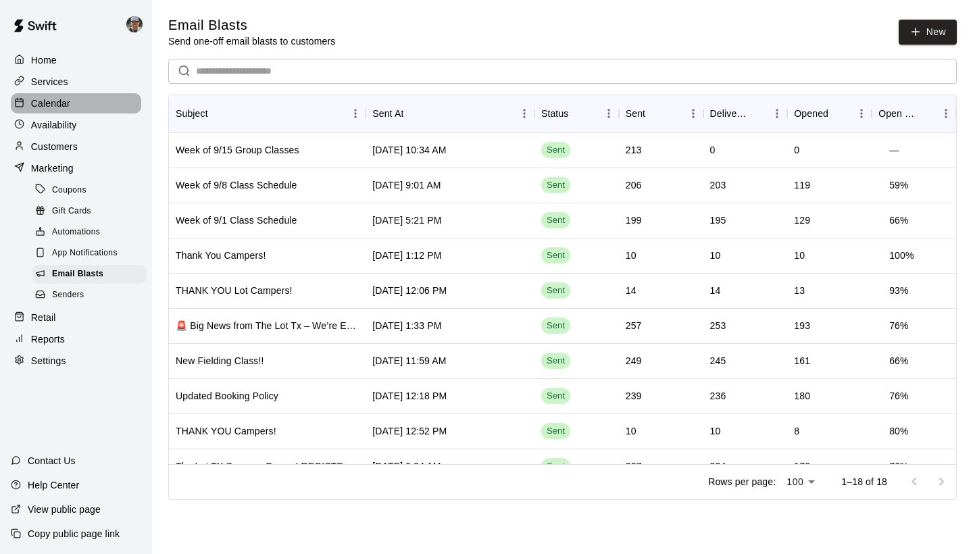
click at [68, 106] on p "Calendar" at bounding box center [50, 104] width 39 height 14
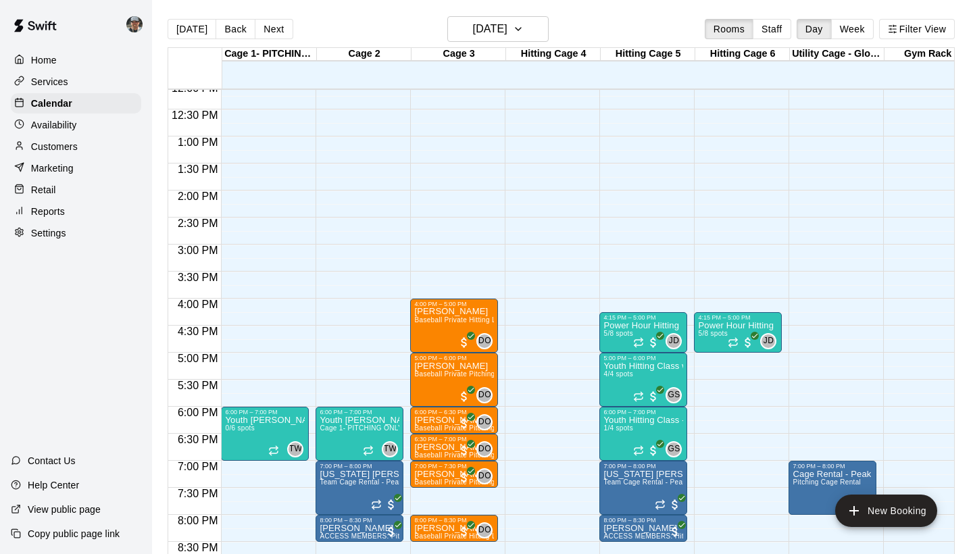
scroll to position [674, 0]
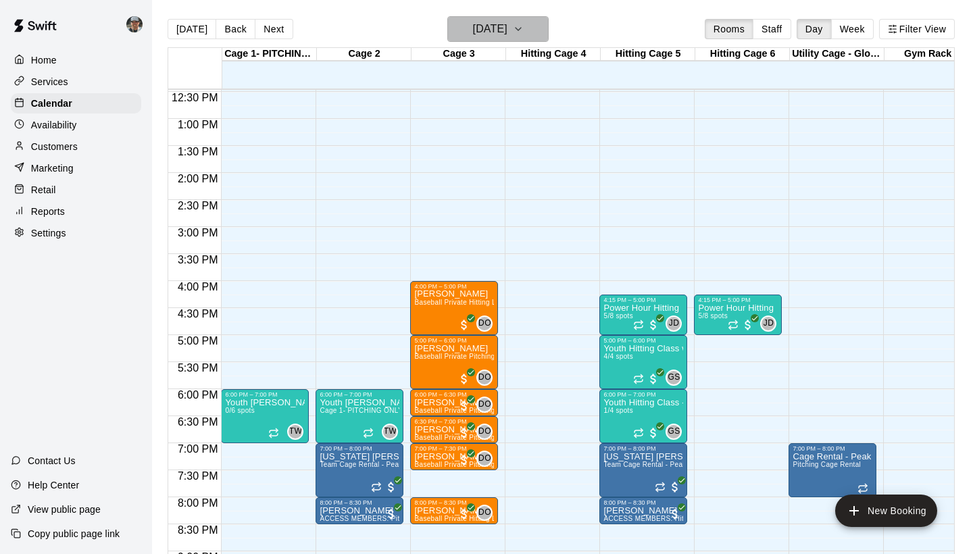
click at [524, 34] on icon "button" at bounding box center [518, 29] width 11 height 16
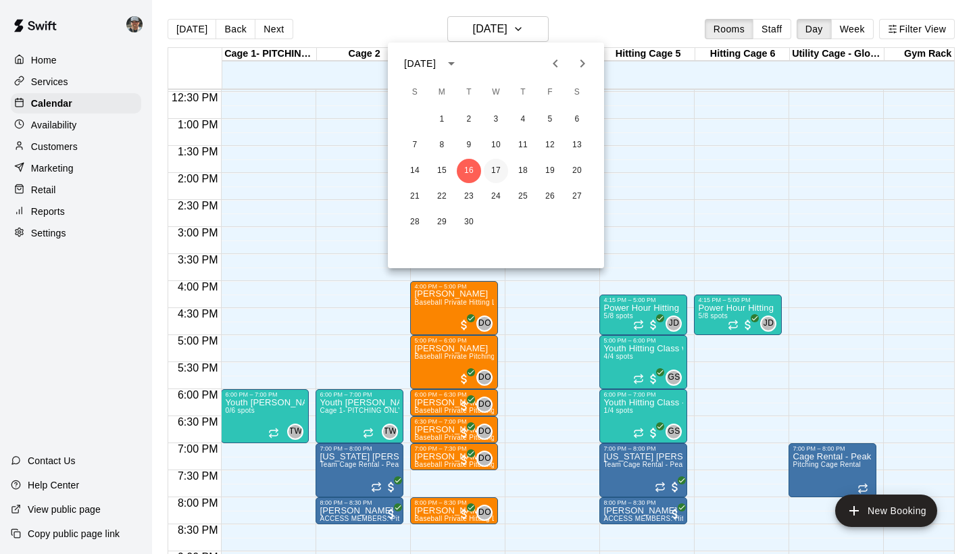
click at [499, 172] on button "17" at bounding box center [496, 171] width 24 height 24
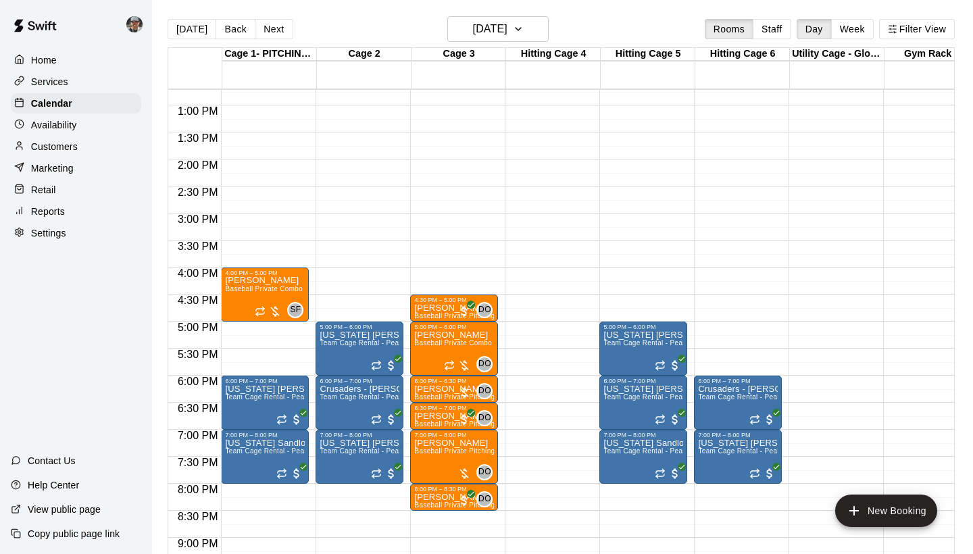
scroll to position [688, 0]
click at [521, 29] on icon "button" at bounding box center [518, 29] width 5 height 3
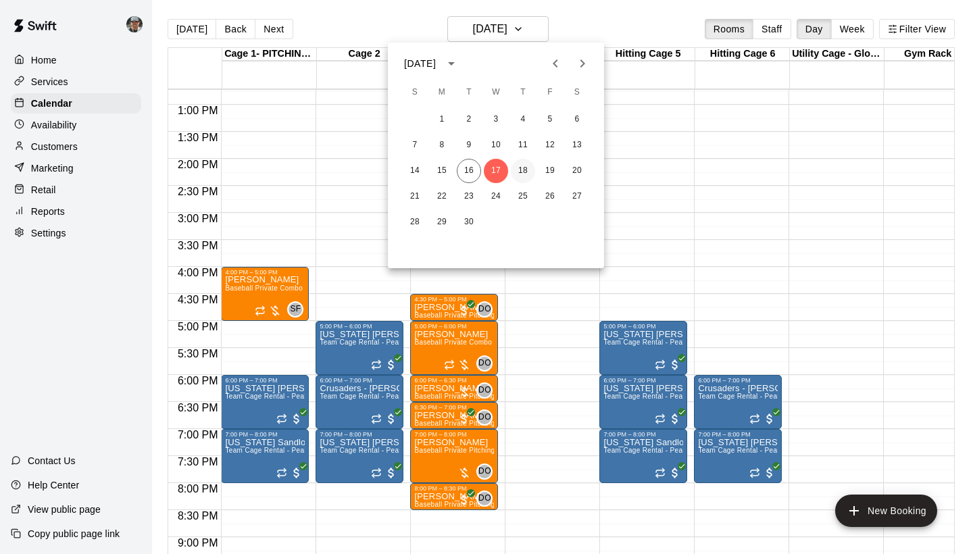
click at [526, 182] on button "18" at bounding box center [523, 171] width 24 height 24
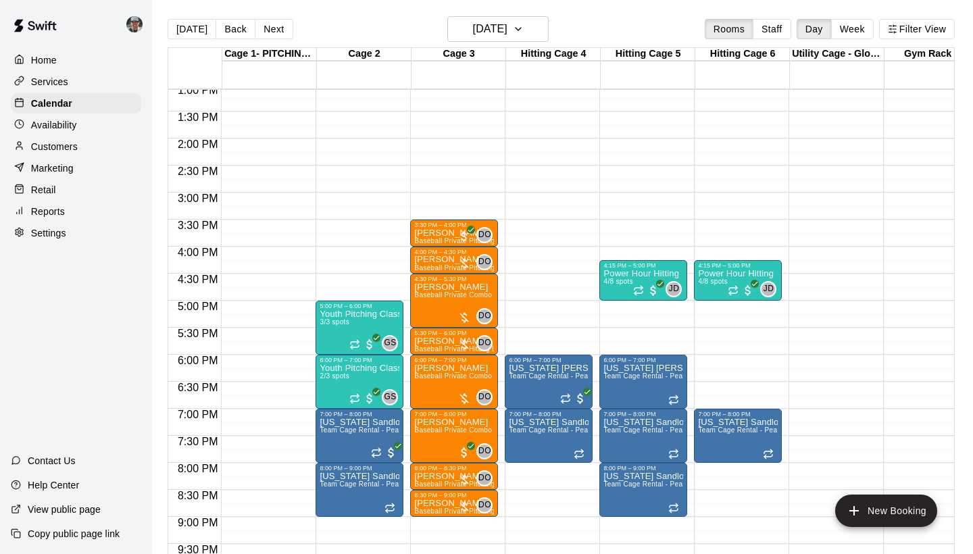
scroll to position [709, 0]
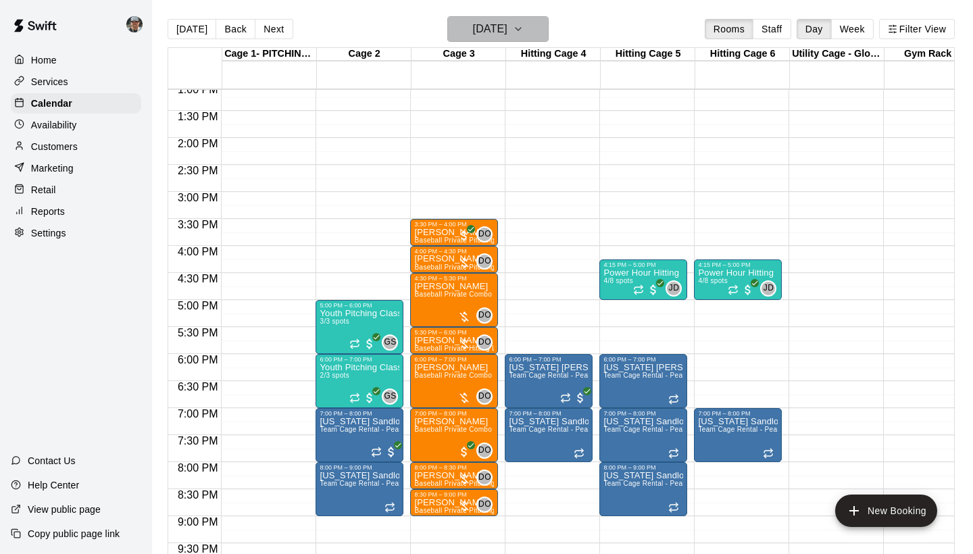
click at [524, 26] on icon "button" at bounding box center [518, 29] width 11 height 16
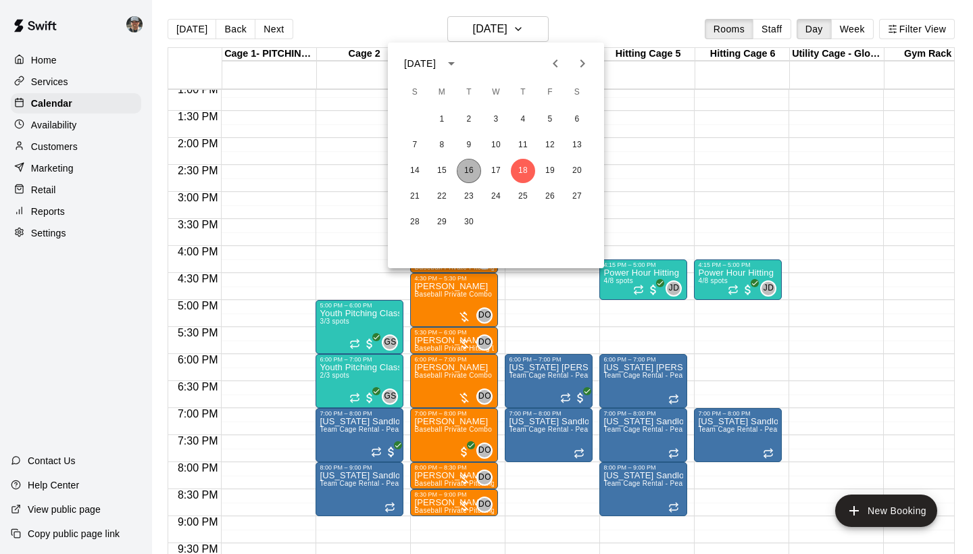
click at [474, 172] on button "16" at bounding box center [469, 171] width 24 height 24
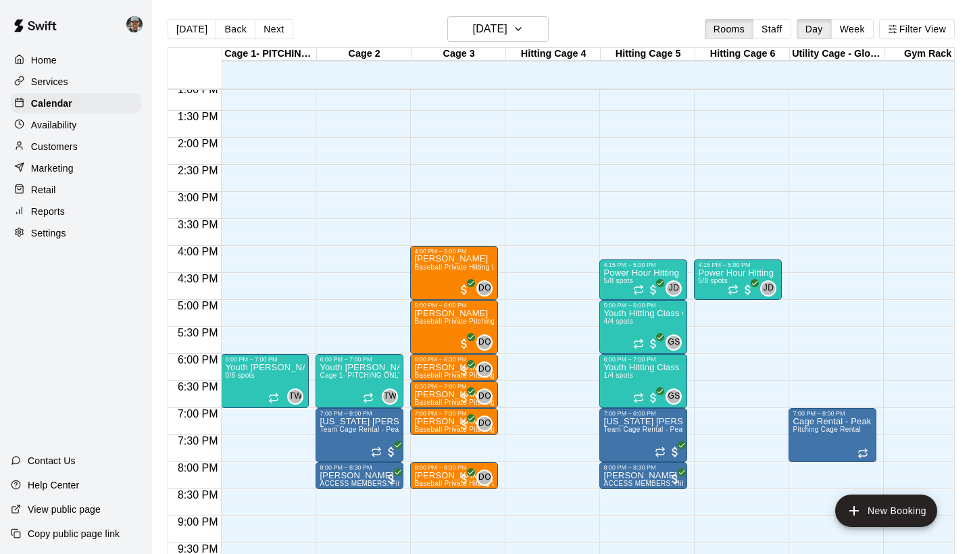
click at [68, 80] on p "Services" at bounding box center [49, 82] width 37 height 14
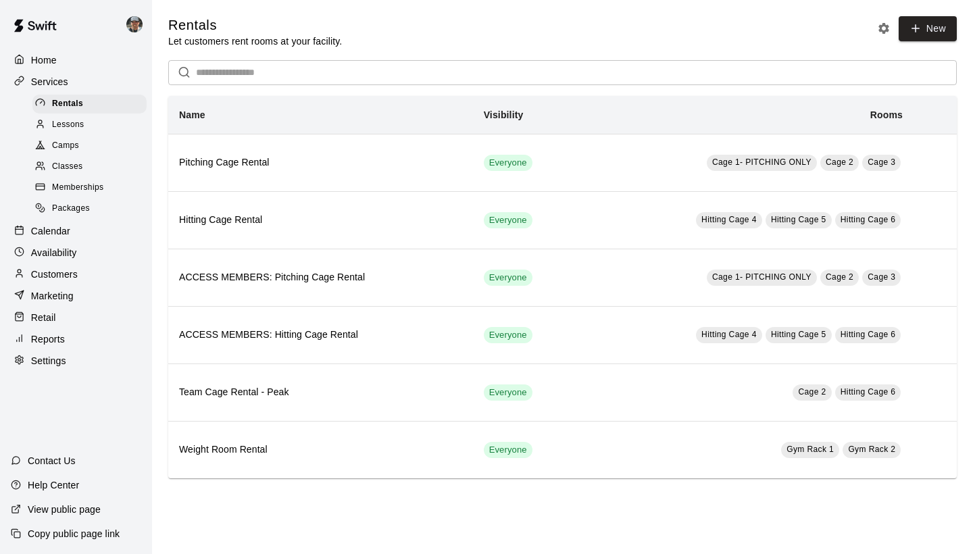
click at [75, 126] on span "Lessons" at bounding box center [68, 125] width 32 height 14
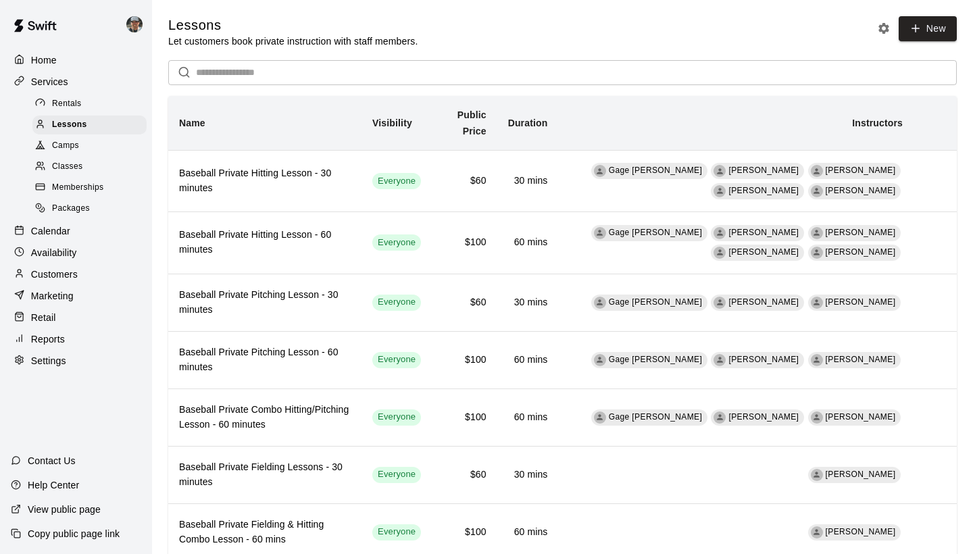
click at [70, 233] on div "Calendar" at bounding box center [76, 231] width 130 height 20
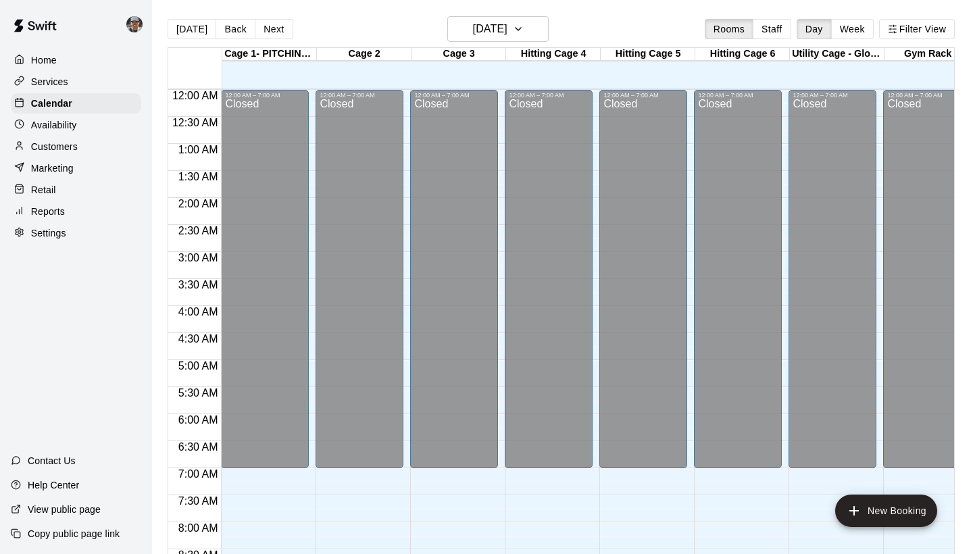
scroll to position [578, 0]
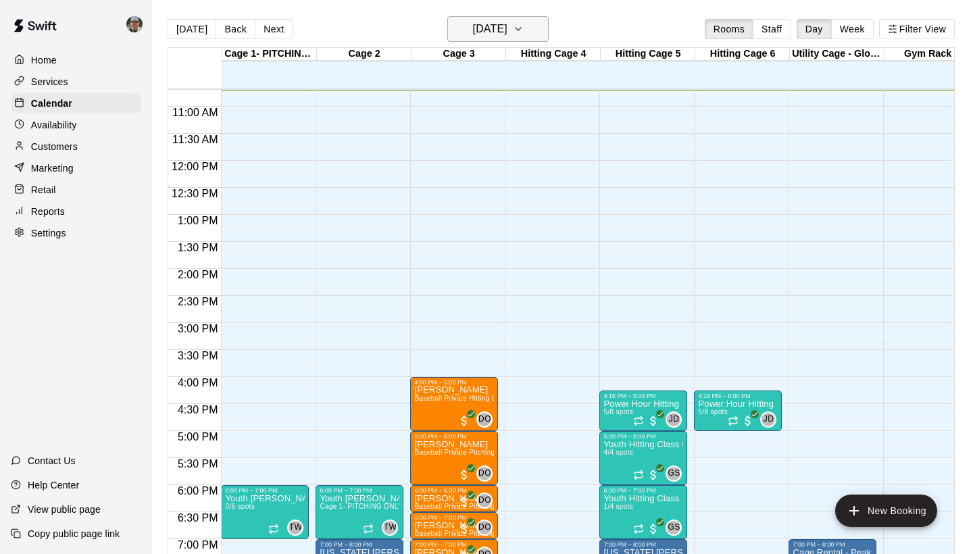
click at [524, 32] on icon "button" at bounding box center [518, 29] width 11 height 16
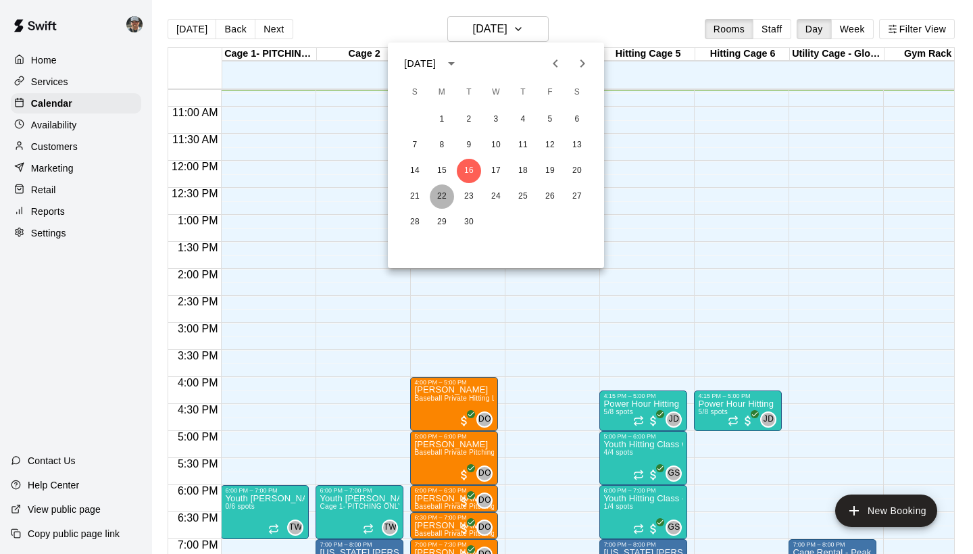
click at [442, 197] on button "22" at bounding box center [442, 196] width 24 height 24
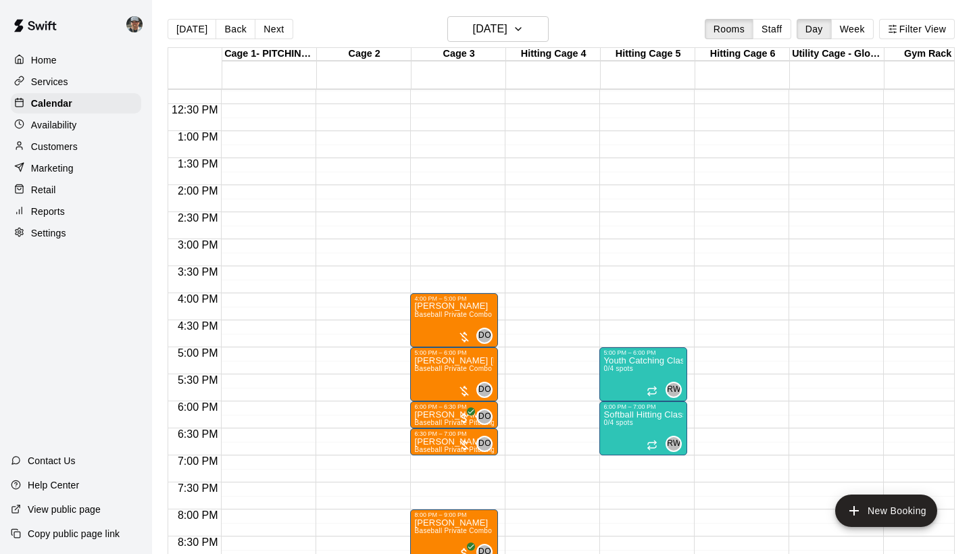
scroll to position [673, 0]
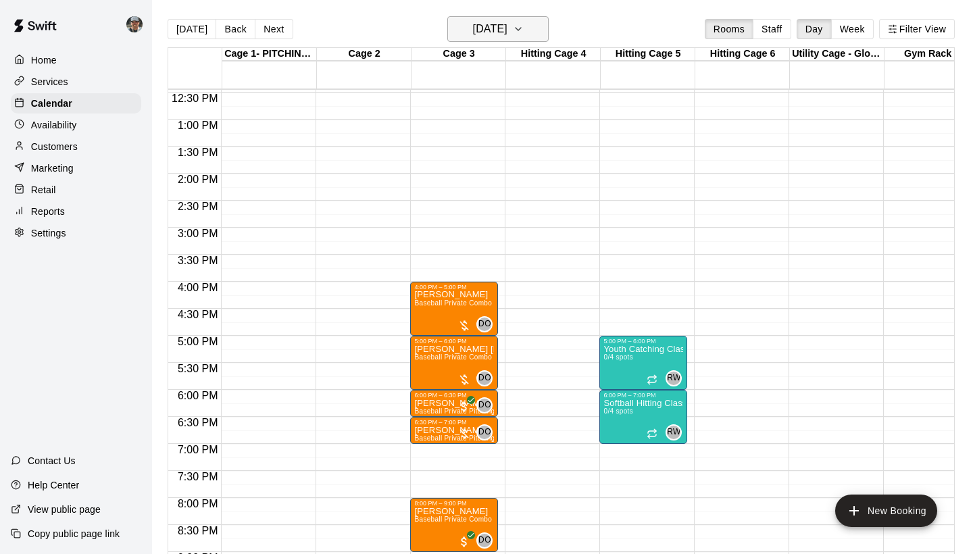
click at [524, 29] on icon "button" at bounding box center [518, 29] width 11 height 16
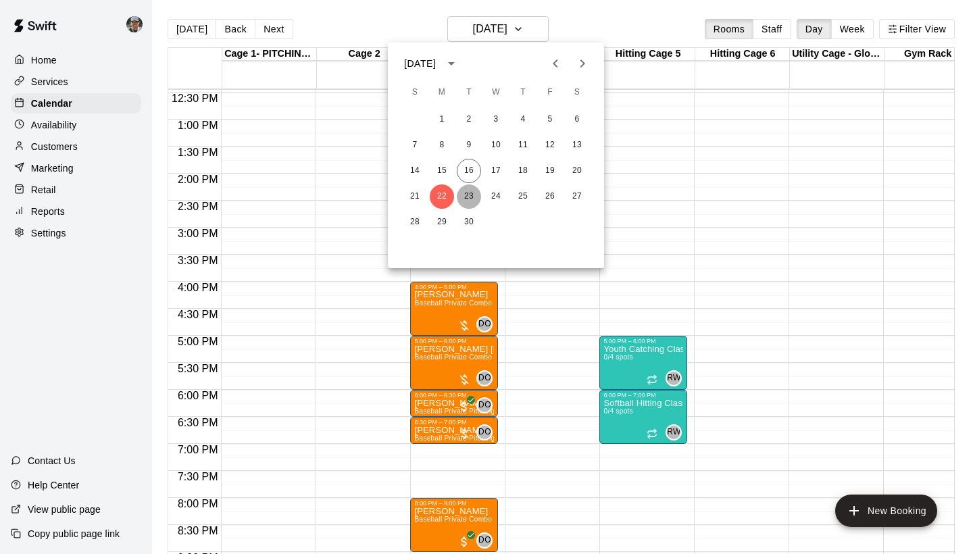
click at [468, 199] on button "23" at bounding box center [469, 196] width 24 height 24
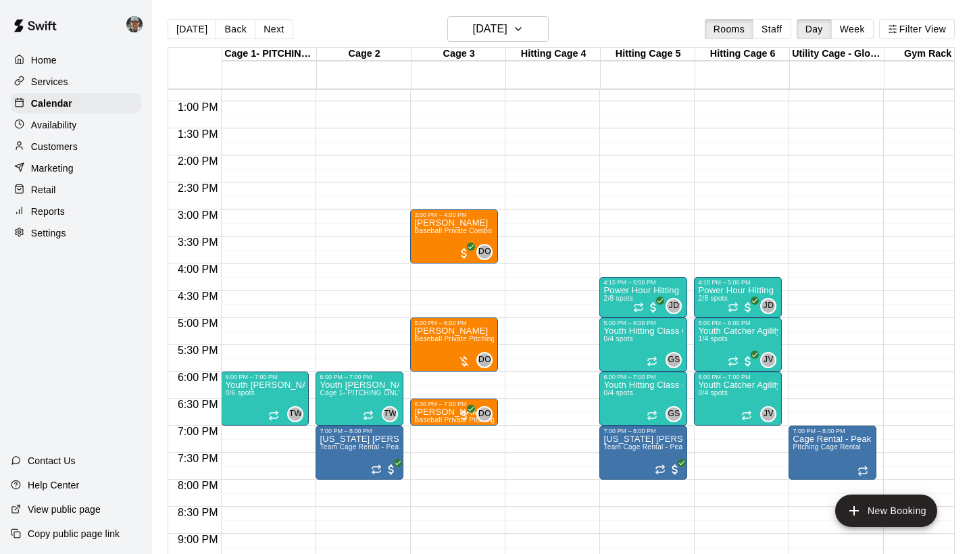
scroll to position [699, 0]
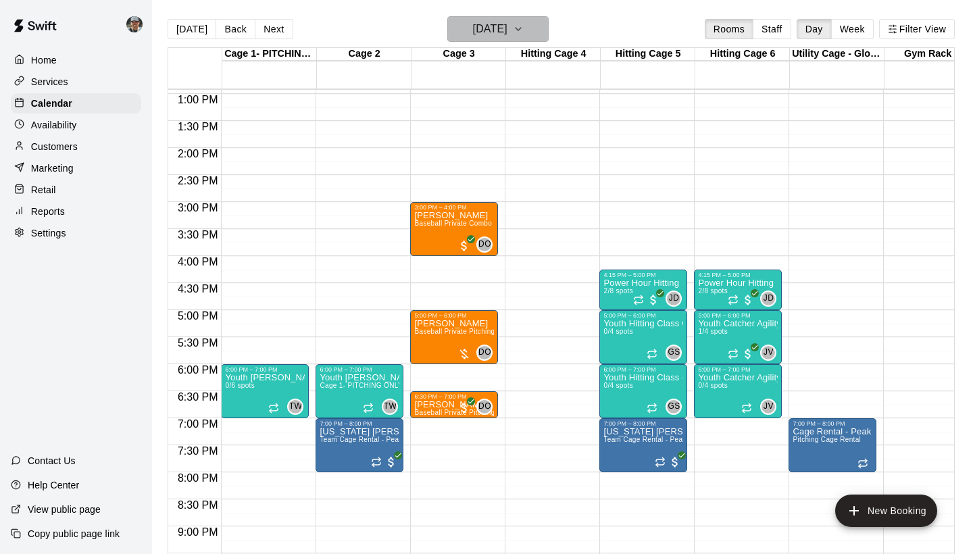
click at [524, 25] on icon "button" at bounding box center [518, 29] width 11 height 16
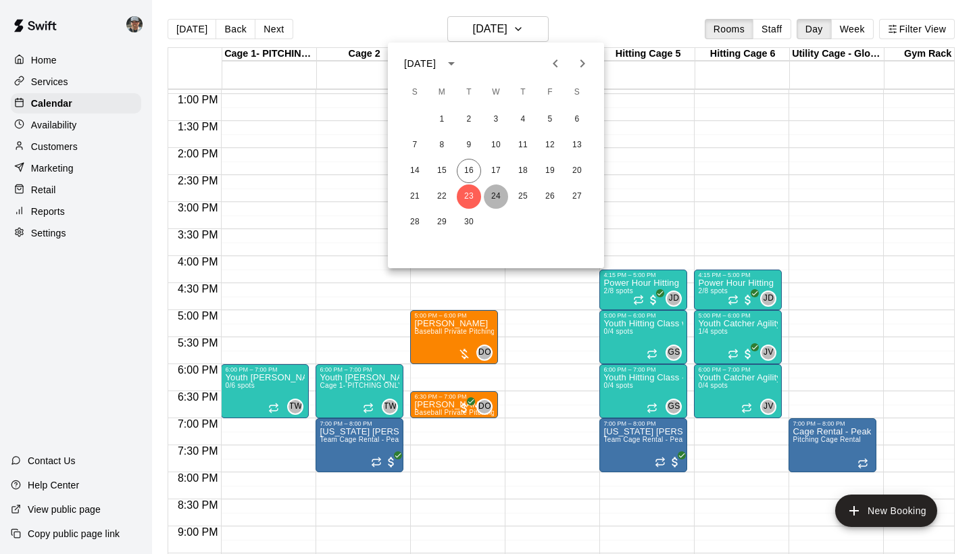
click at [494, 195] on button "24" at bounding box center [496, 196] width 24 height 24
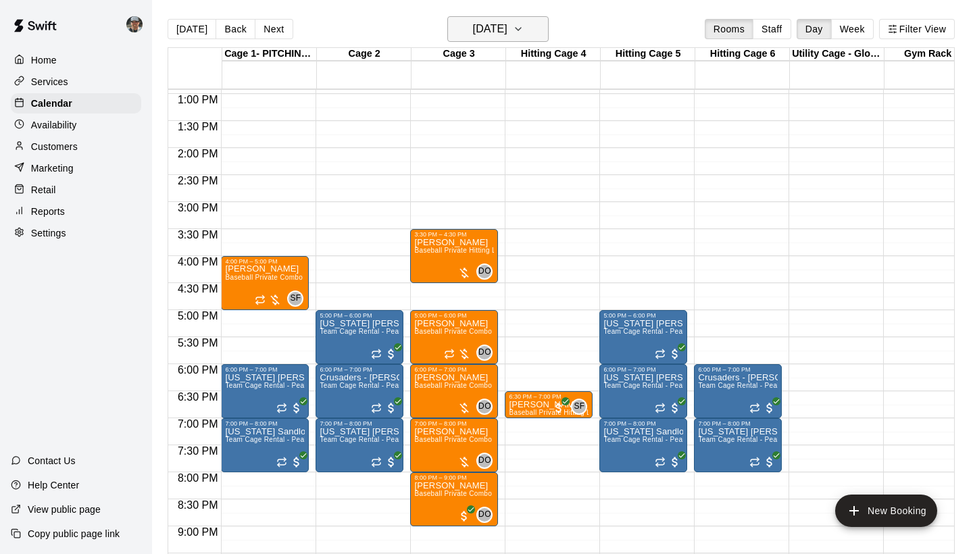
click at [524, 31] on icon "button" at bounding box center [518, 29] width 11 height 16
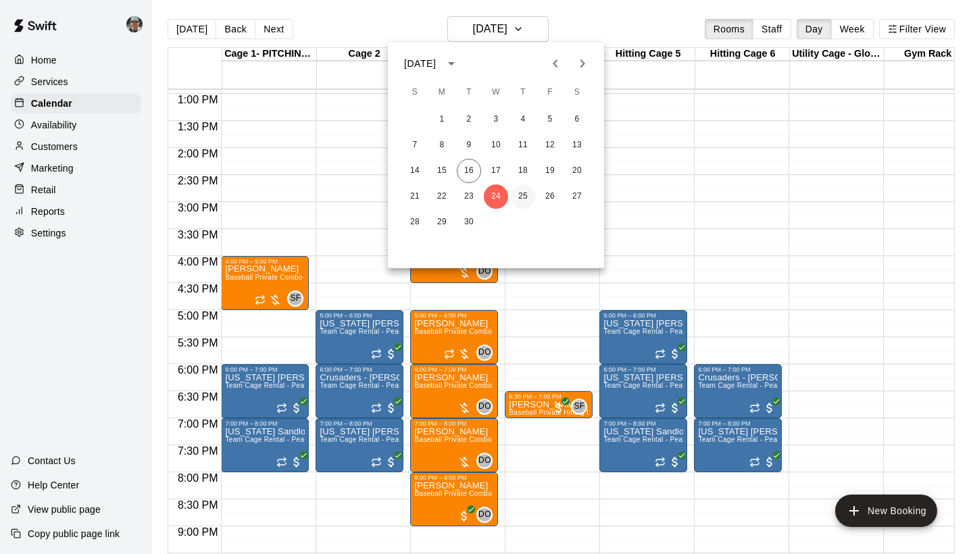
click at [518, 197] on button "25" at bounding box center [523, 196] width 24 height 24
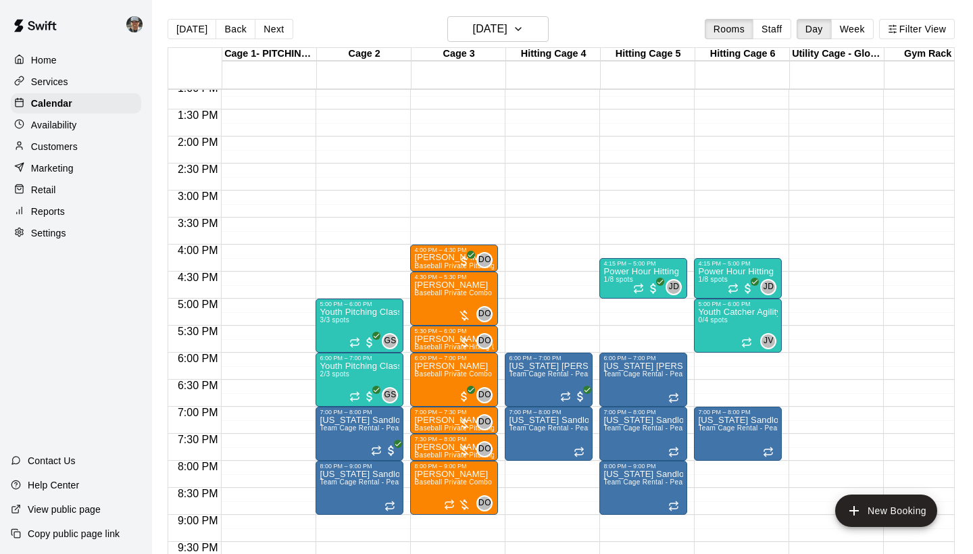
scroll to position [717, 0]
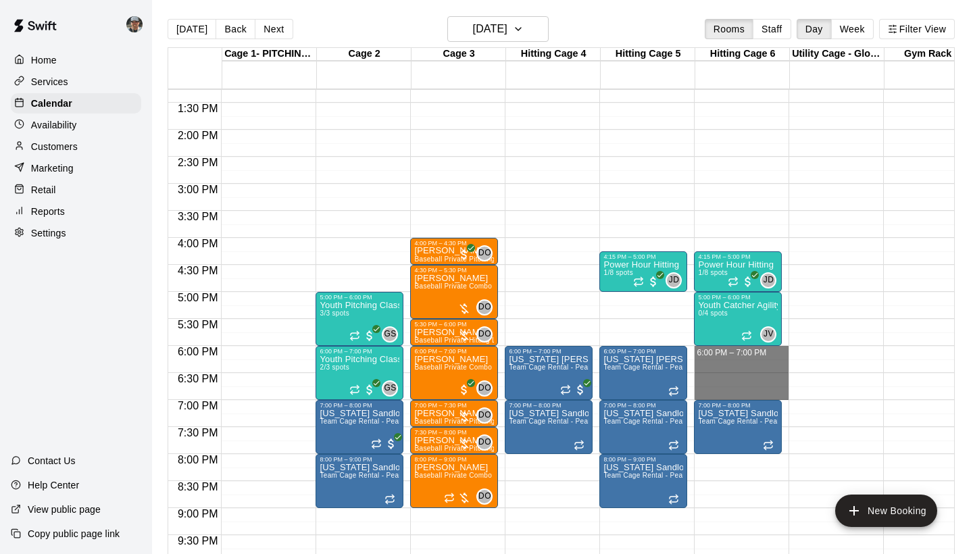
drag, startPoint x: 716, startPoint y: 352, endPoint x: 723, endPoint y: 394, distance: 42.5
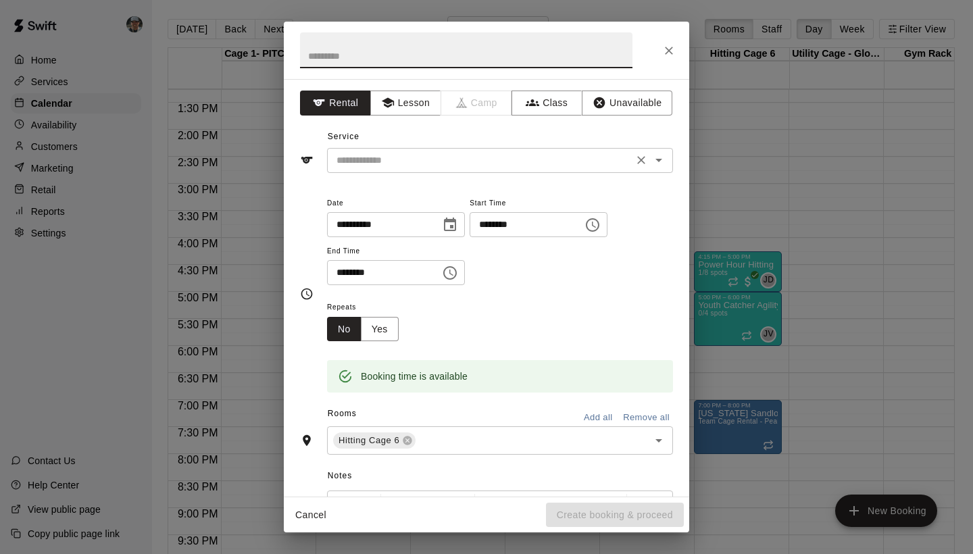
click at [597, 159] on input "text" at bounding box center [480, 160] width 298 height 17
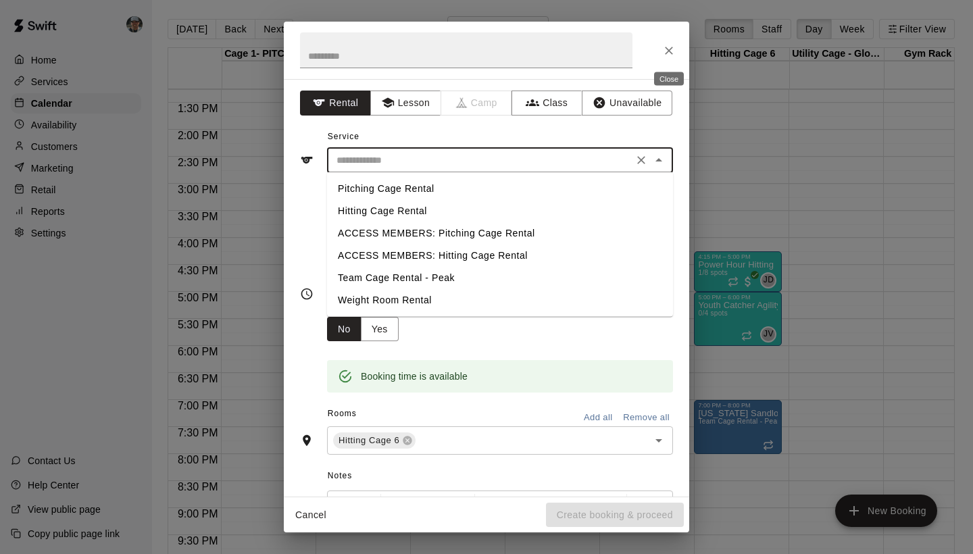
click at [670, 49] on icon "Close" at bounding box center [669, 51] width 8 height 8
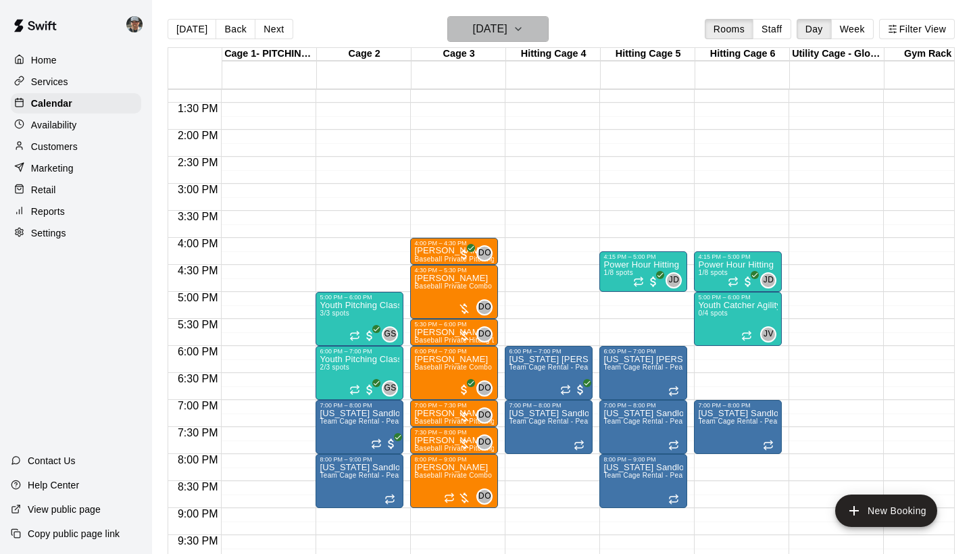
click at [524, 35] on icon "button" at bounding box center [518, 29] width 11 height 16
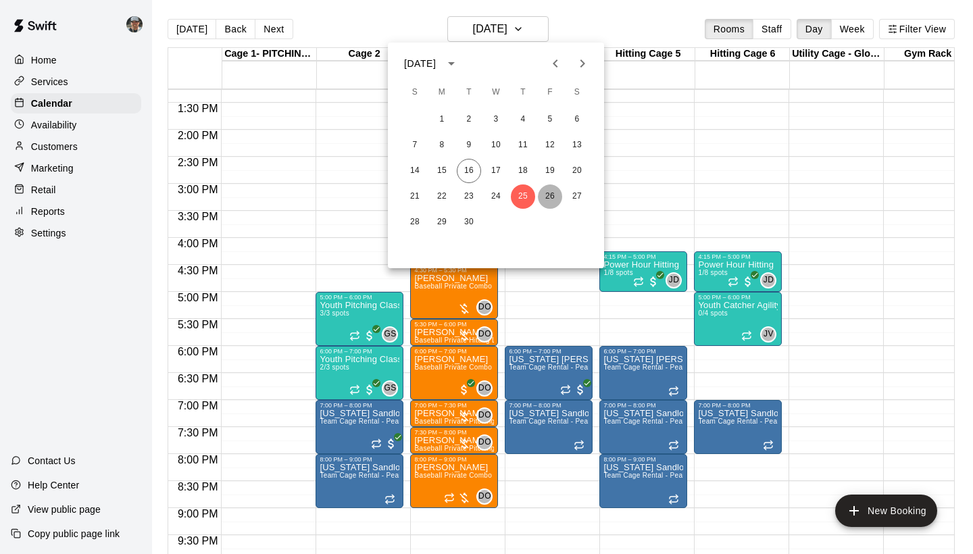
click at [546, 200] on button "26" at bounding box center [550, 196] width 24 height 24
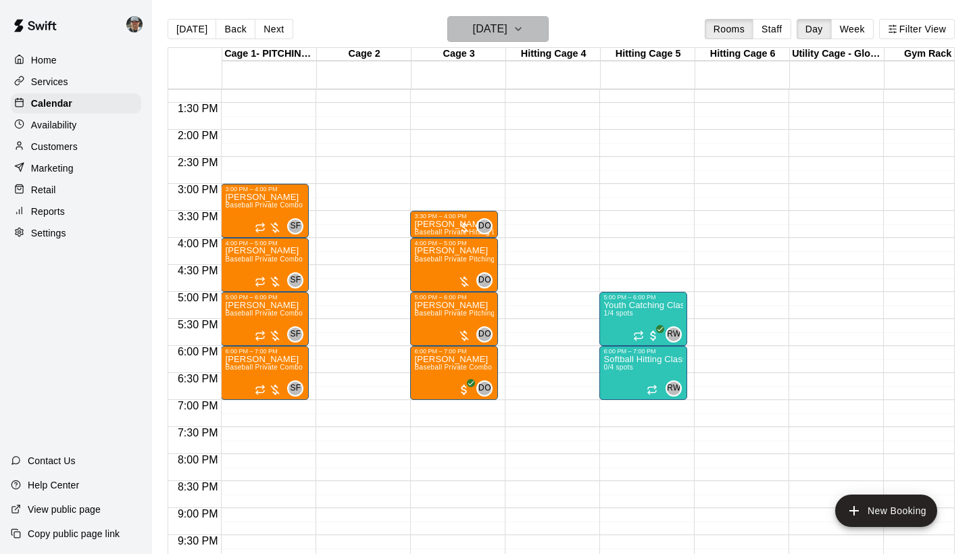
click at [524, 32] on icon "button" at bounding box center [518, 29] width 11 height 16
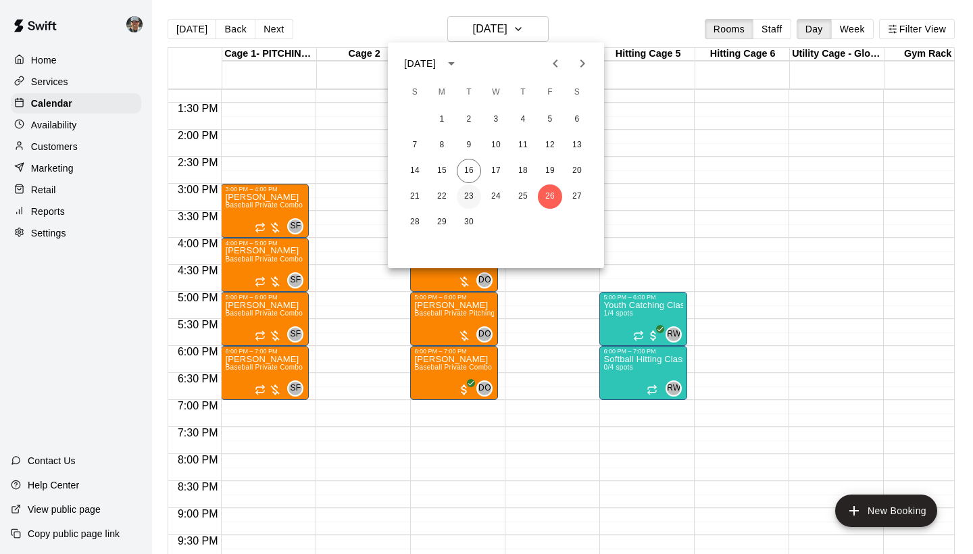
click at [466, 197] on button "23" at bounding box center [469, 196] width 24 height 24
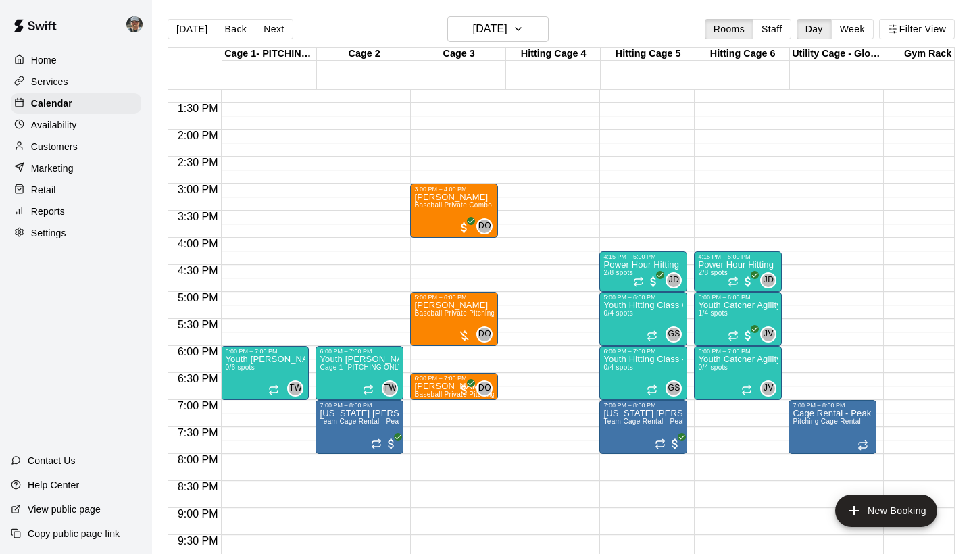
scroll to position [729, 0]
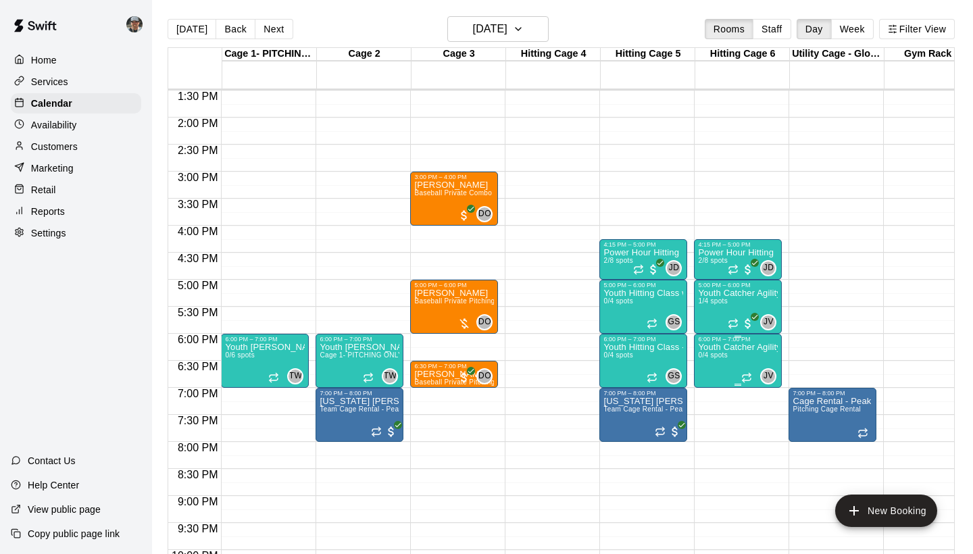
click at [716, 420] on icon "delete" at bounding box center [711, 422] width 9 height 12
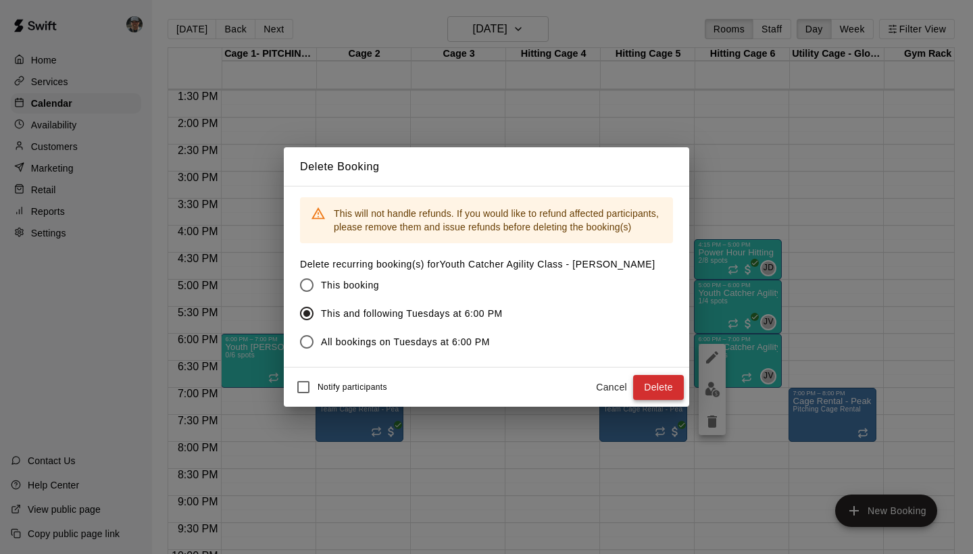
click at [655, 395] on button "Delete" at bounding box center [658, 387] width 51 height 25
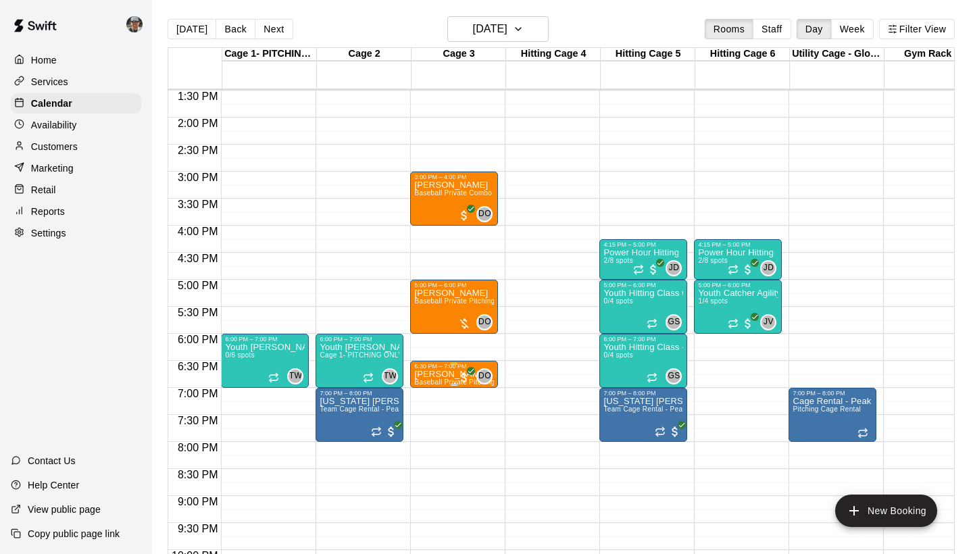
scroll to position [700, 0]
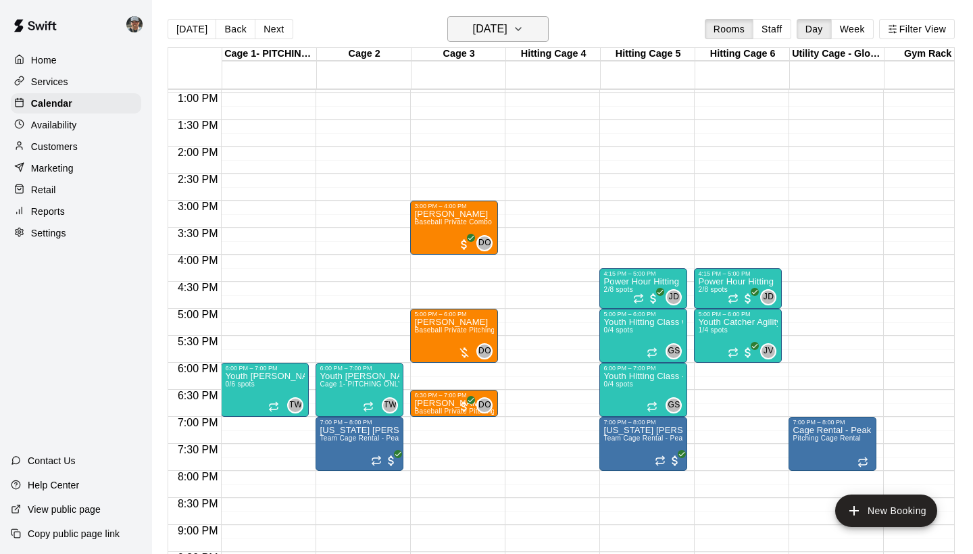
click at [524, 31] on icon "button" at bounding box center [518, 29] width 11 height 16
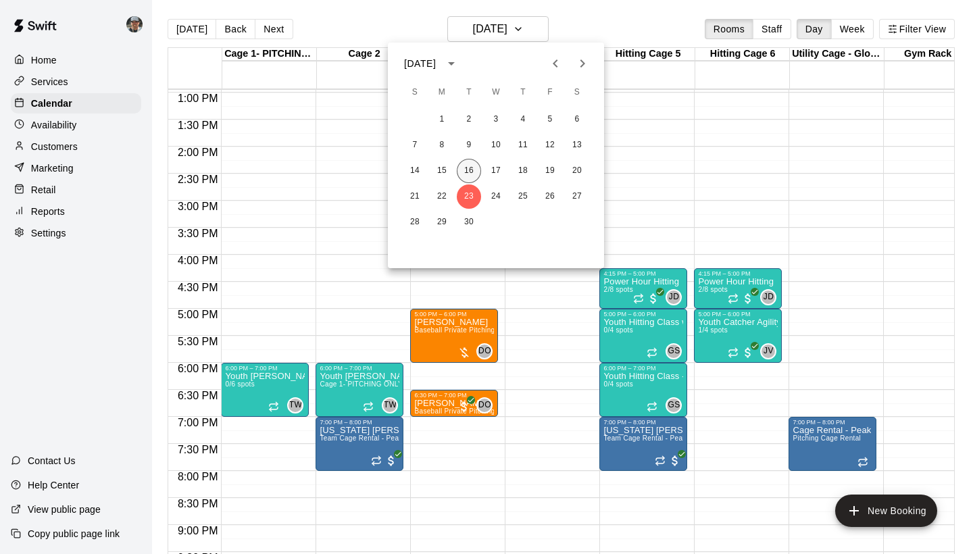
click at [469, 171] on button "16" at bounding box center [469, 171] width 24 height 24
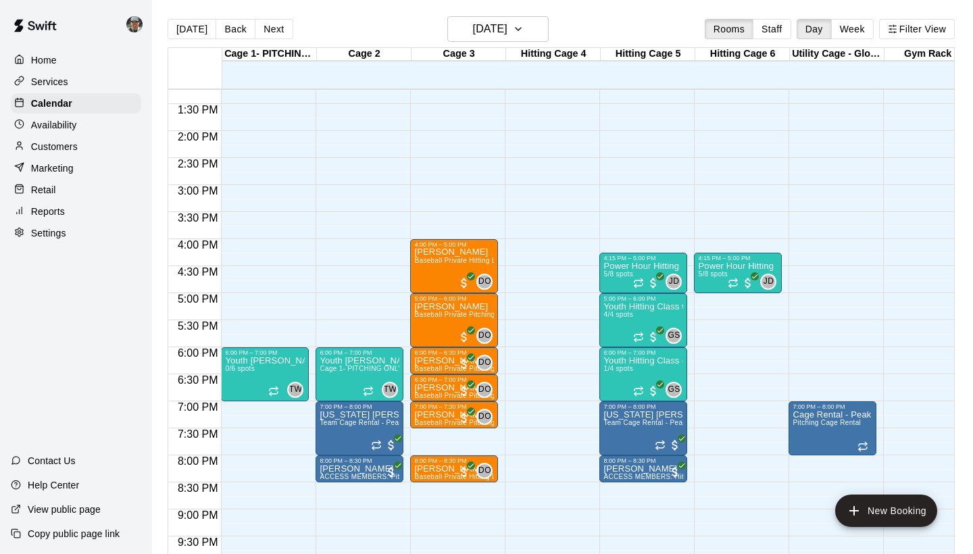
scroll to position [722, 0]
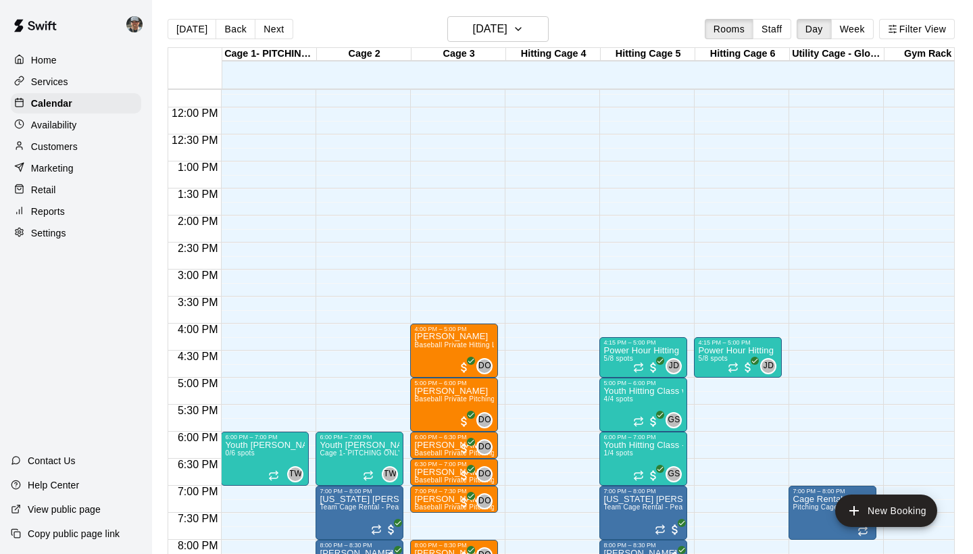
scroll to position [635, 0]
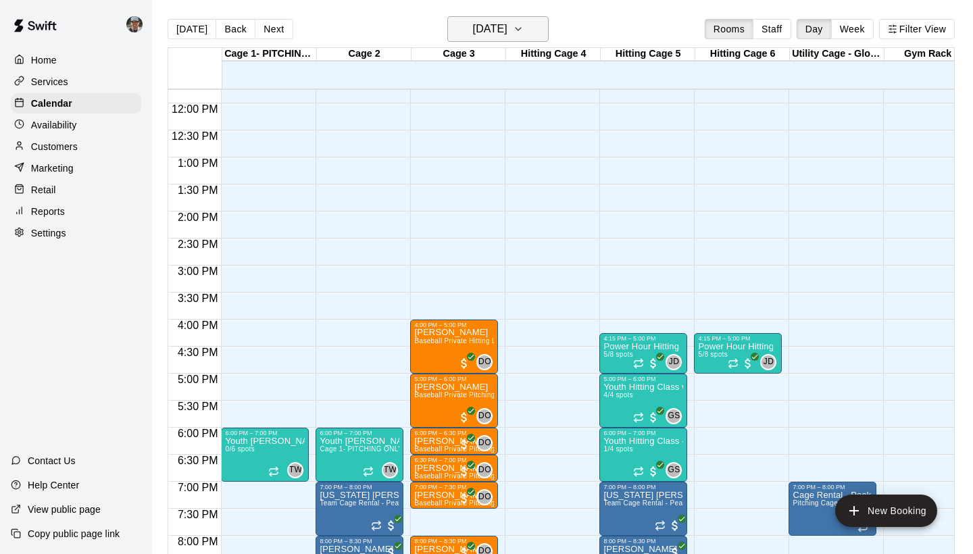
click at [545, 28] on button "[DATE]" at bounding box center [497, 29] width 101 height 26
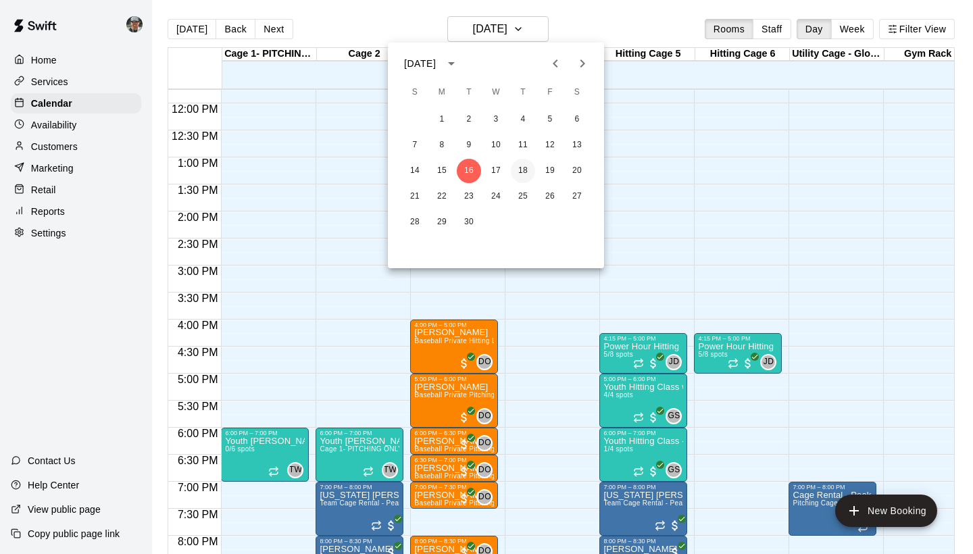
click at [521, 170] on button "18" at bounding box center [523, 171] width 24 height 24
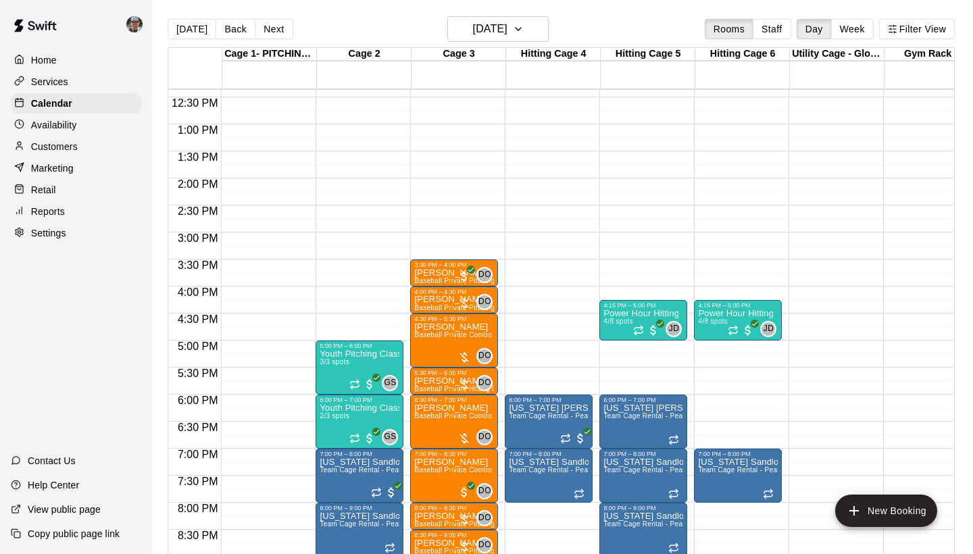
scroll to position [669, 0]
click at [64, 81] on p "Services" at bounding box center [49, 82] width 37 height 14
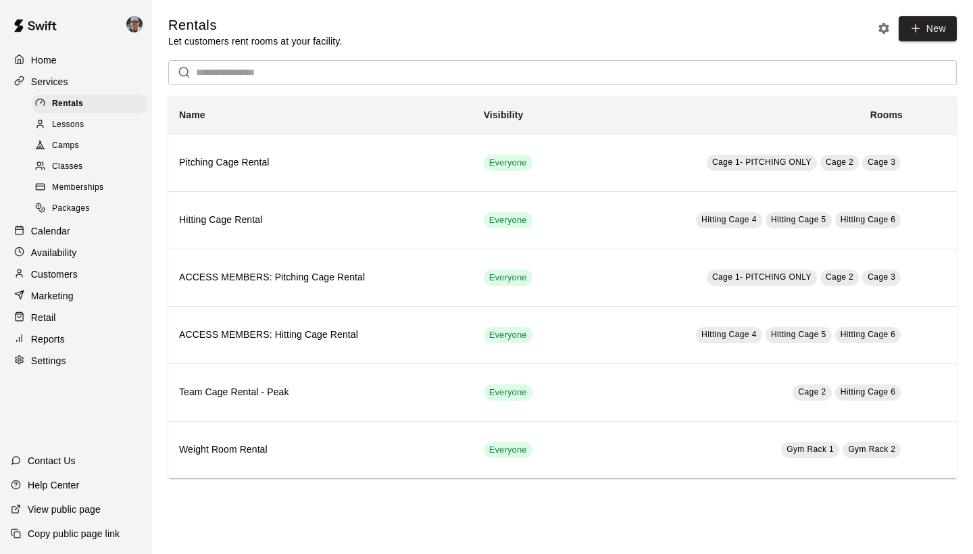
click at [77, 162] on span "Classes" at bounding box center [67, 167] width 30 height 14
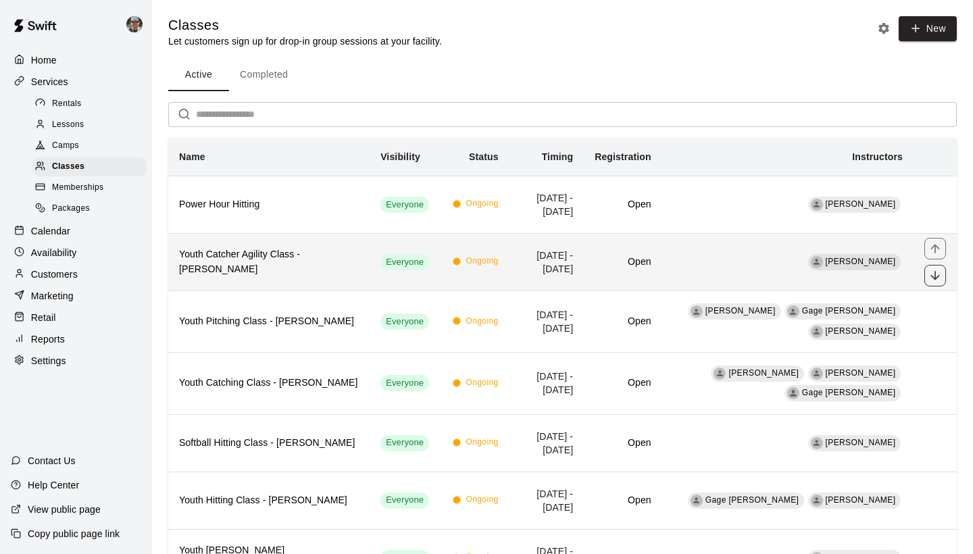
click at [934, 277] on icon "move item down" at bounding box center [935, 276] width 14 height 14
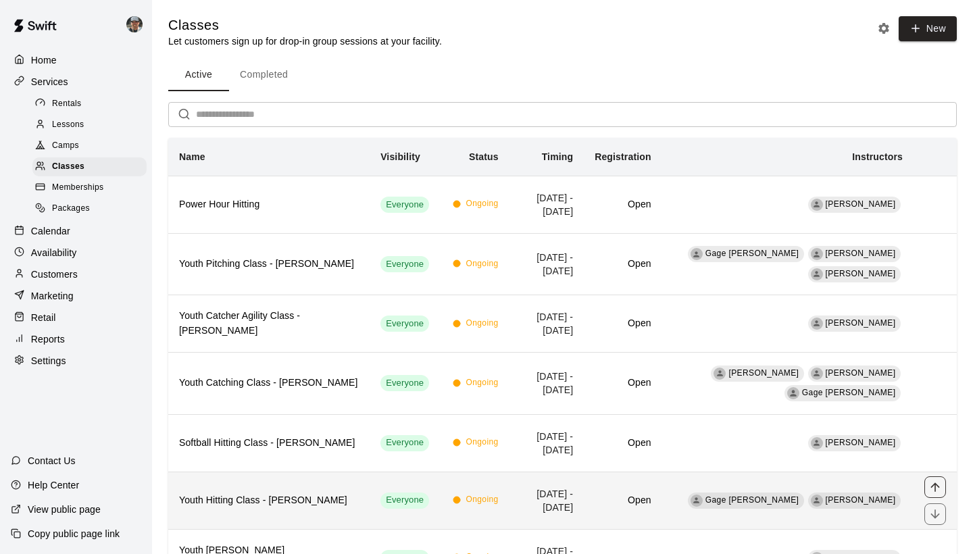
click at [934, 484] on icon "move item up" at bounding box center [935, 487] width 14 height 14
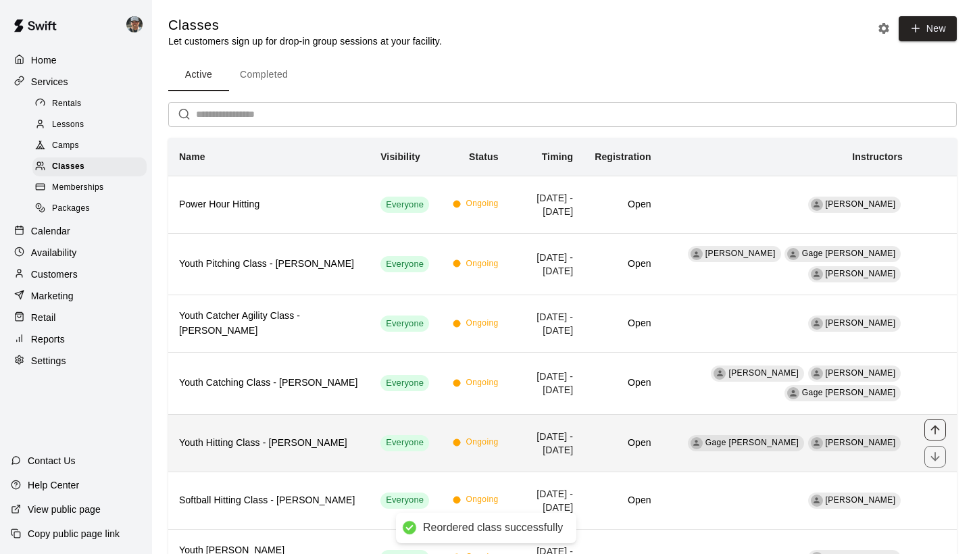
click at [935, 424] on icon "move item up" at bounding box center [935, 430] width 14 height 14
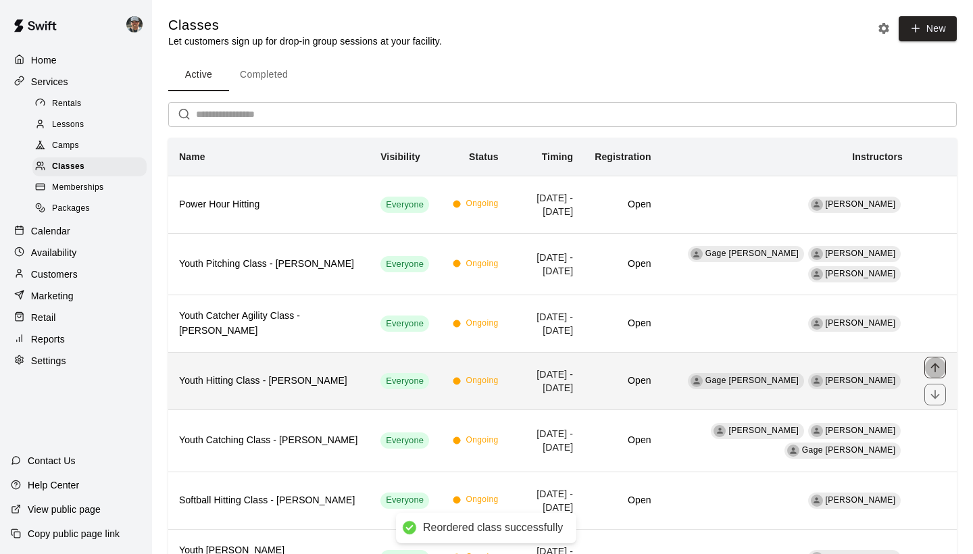
click at [938, 369] on icon "move item up" at bounding box center [935, 368] width 14 height 14
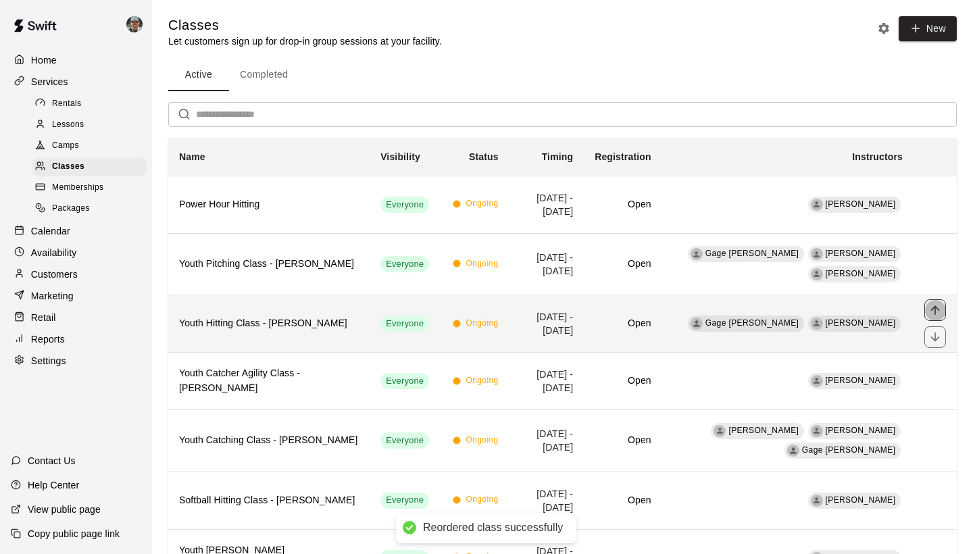
click at [932, 311] on icon "move item up" at bounding box center [935, 310] width 14 height 14
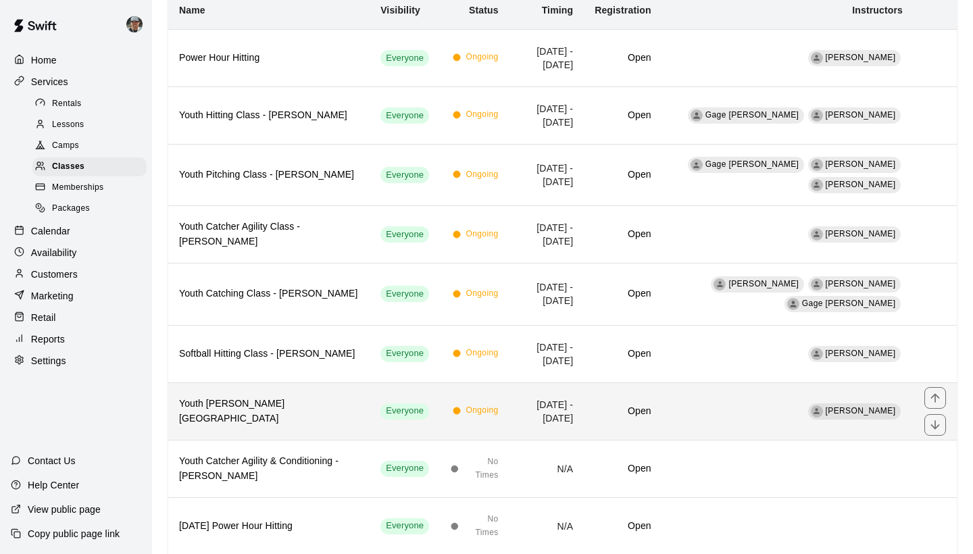
scroll to position [145, 0]
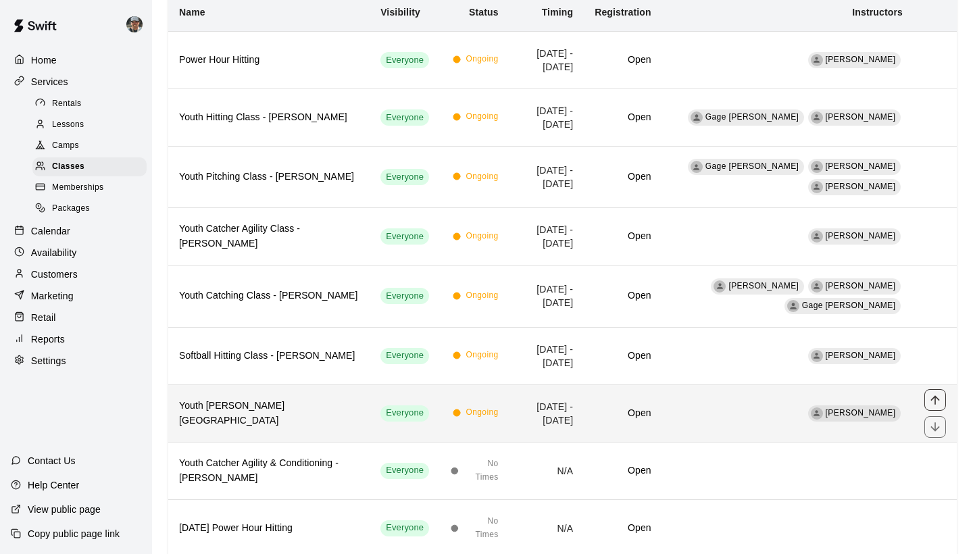
click at [929, 396] on icon "move item up" at bounding box center [935, 400] width 14 height 14
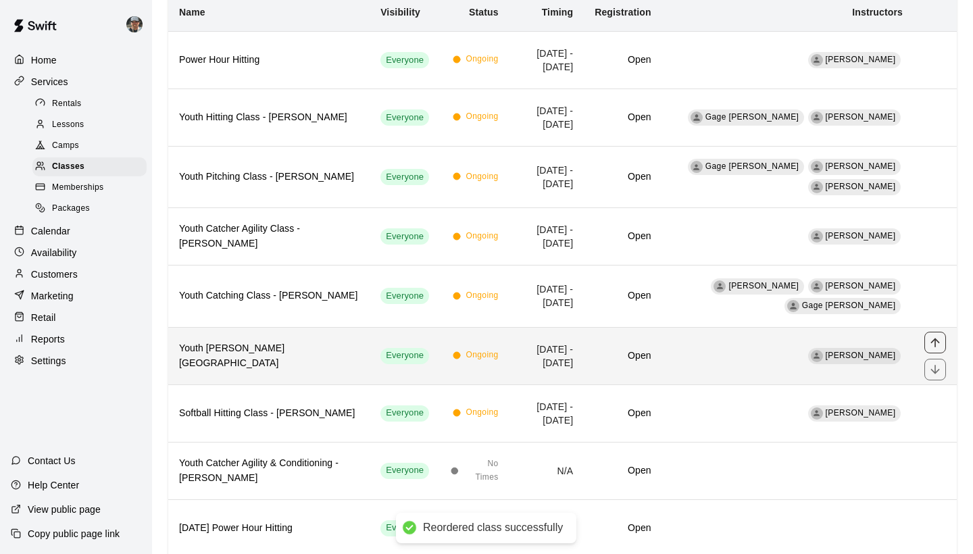
click at [934, 339] on icon "move item up" at bounding box center [934, 342] width 9 height 9
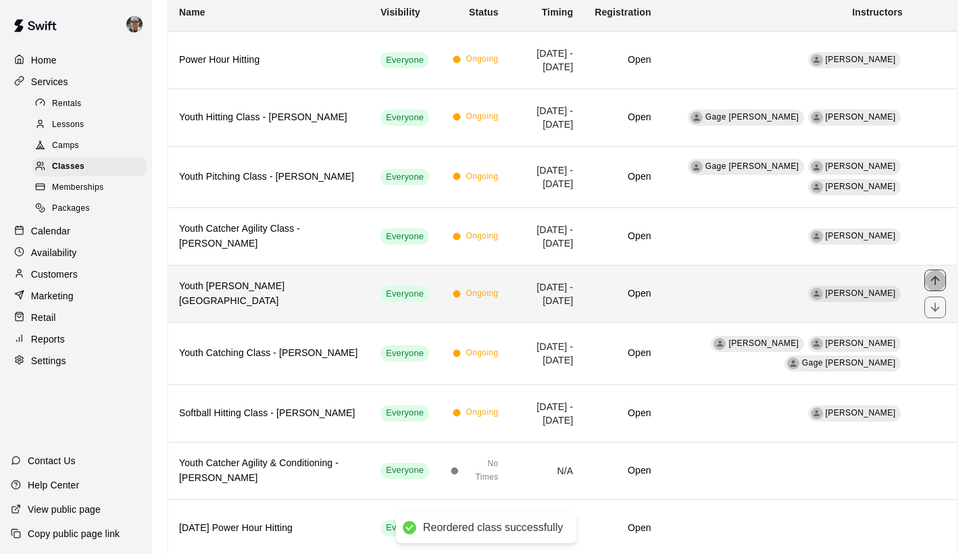
click at [938, 272] on button "move item up" at bounding box center [935, 281] width 22 height 22
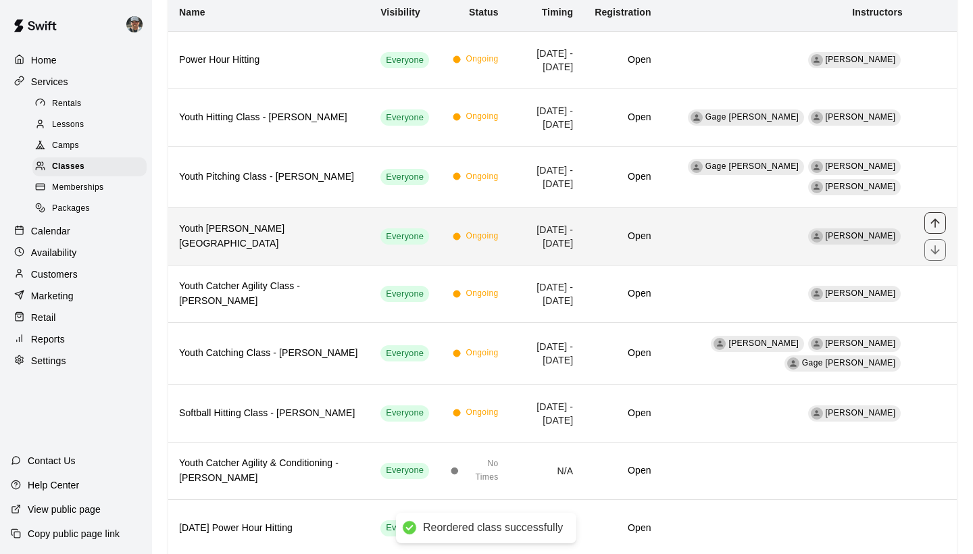
click at [936, 224] on icon "move item up" at bounding box center [935, 223] width 14 height 14
